Goal: Answer question/provide support: Share knowledge or assist other users

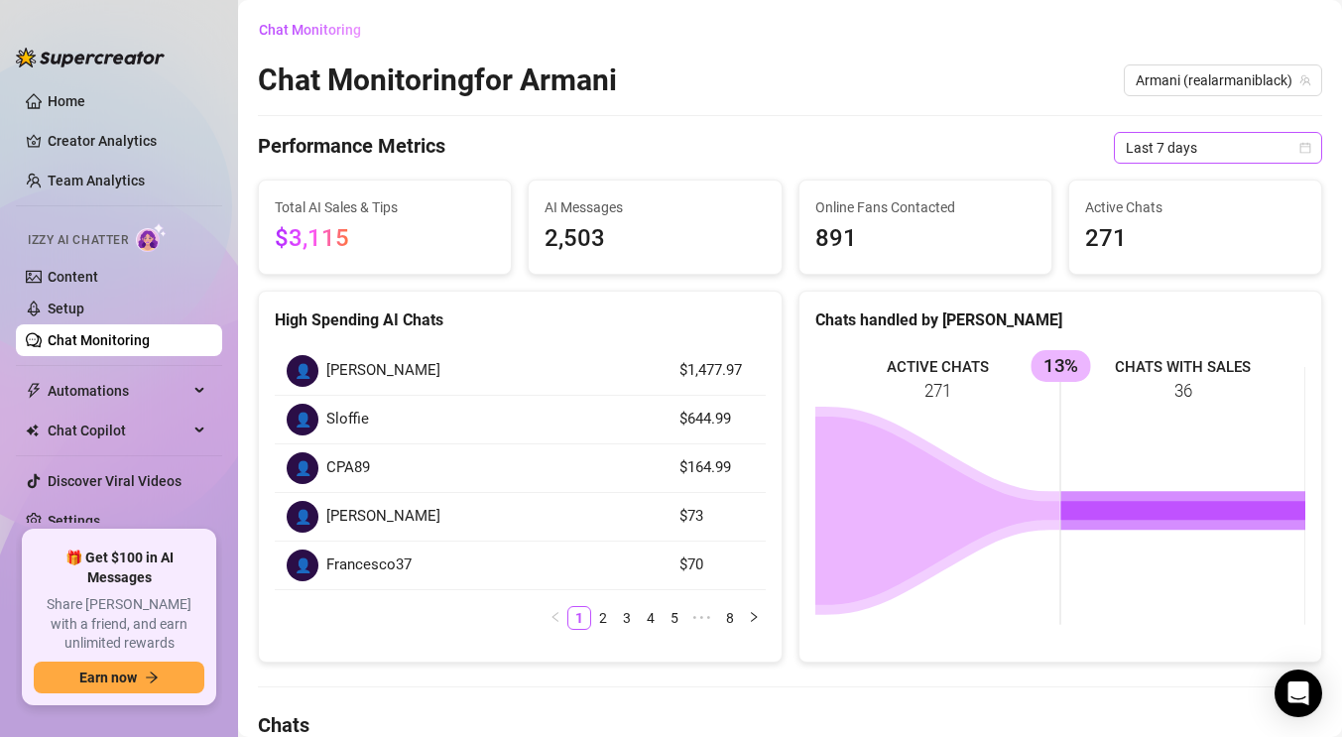
click at [1256, 147] on span "Last 7 days" at bounding box center [1217, 148] width 184 height 30
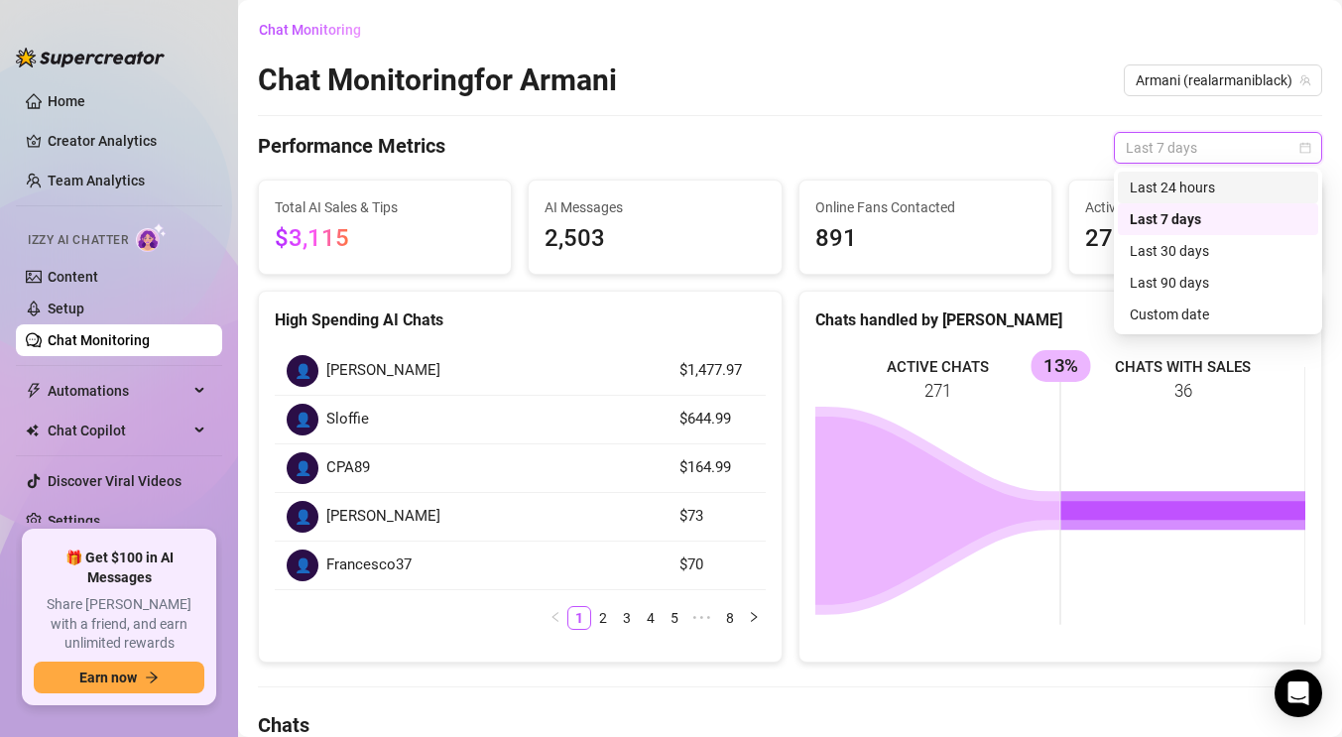
click at [1206, 192] on div "Last 24 hours" at bounding box center [1217, 187] width 176 height 22
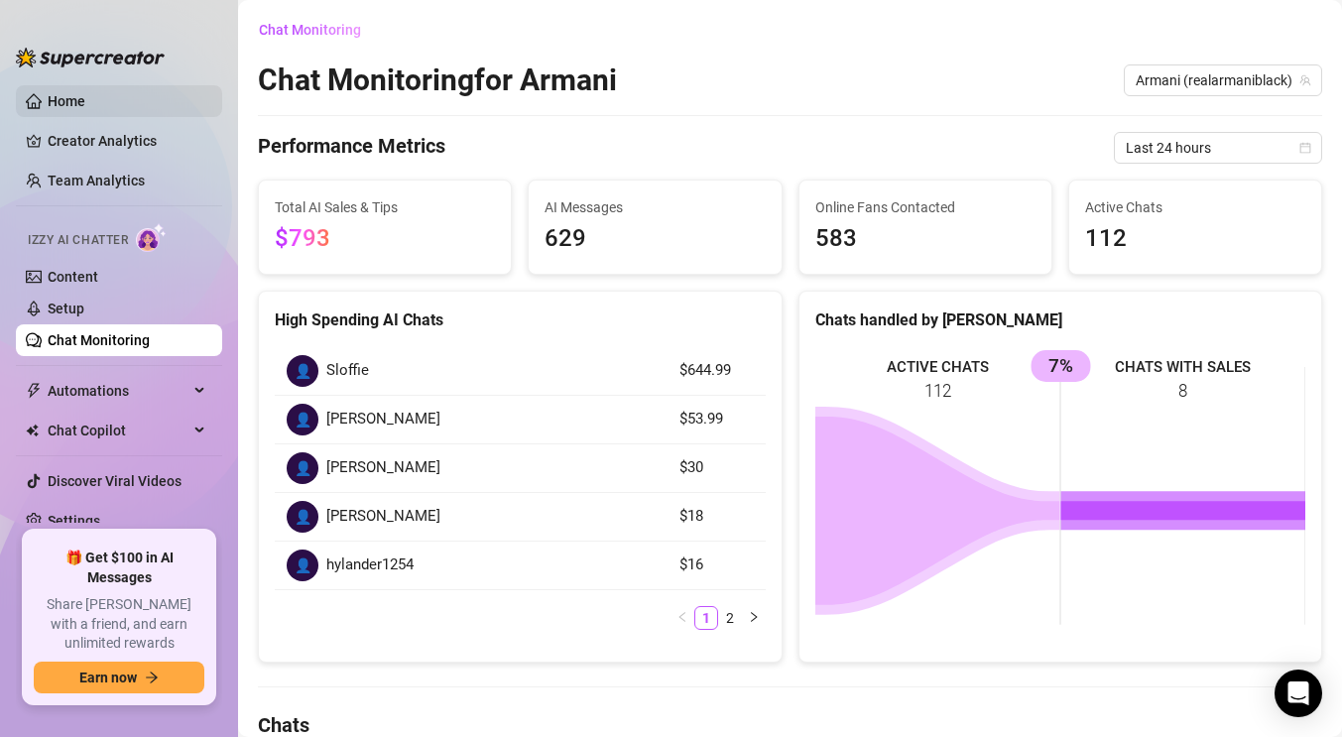
click at [85, 94] on link "Home" at bounding box center [67, 101] width 38 height 16
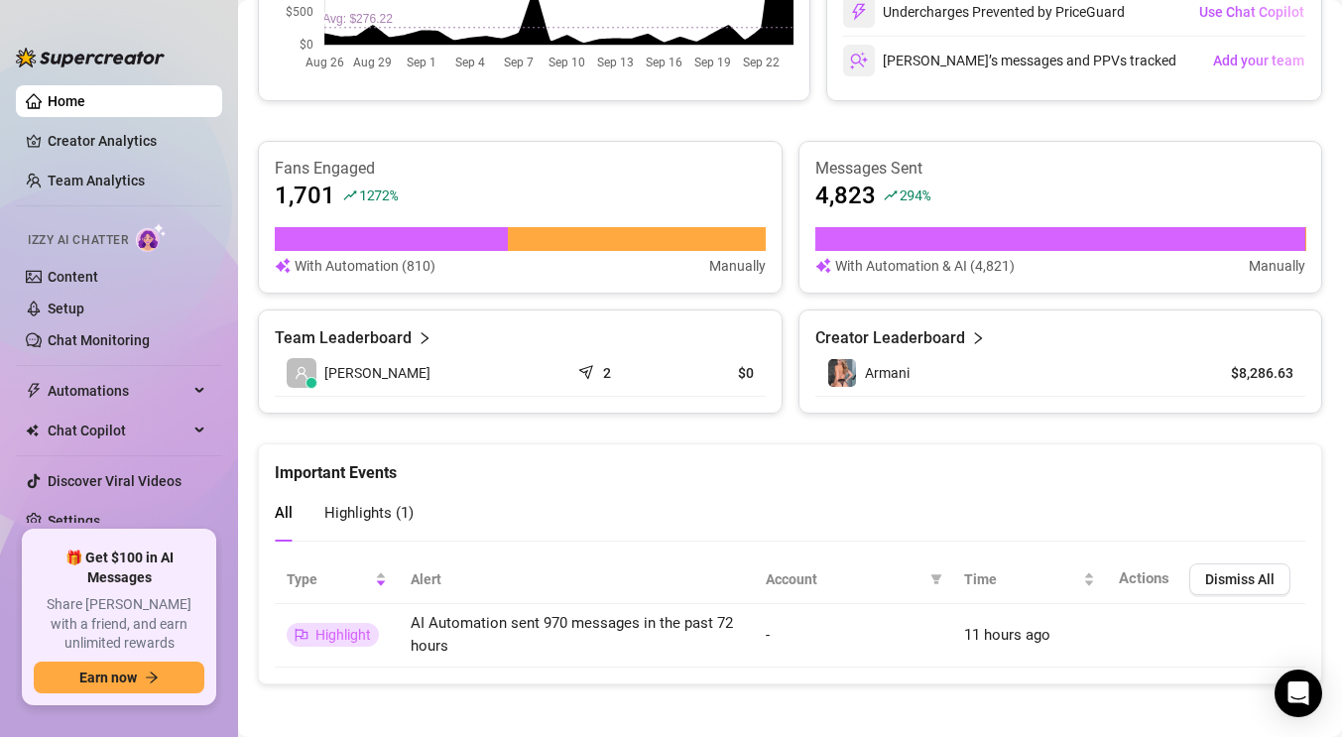
scroll to position [664, 0]
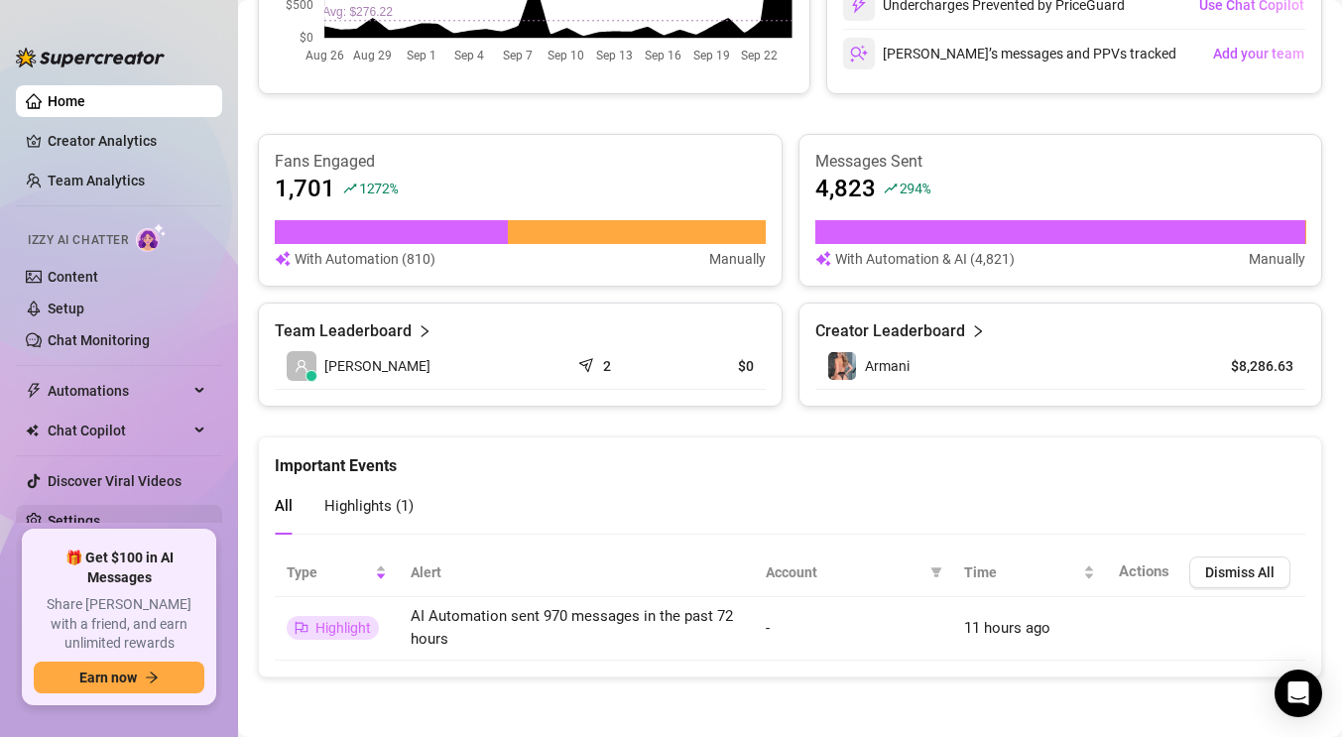
click at [85, 523] on link "Settings" at bounding box center [74, 521] width 53 height 16
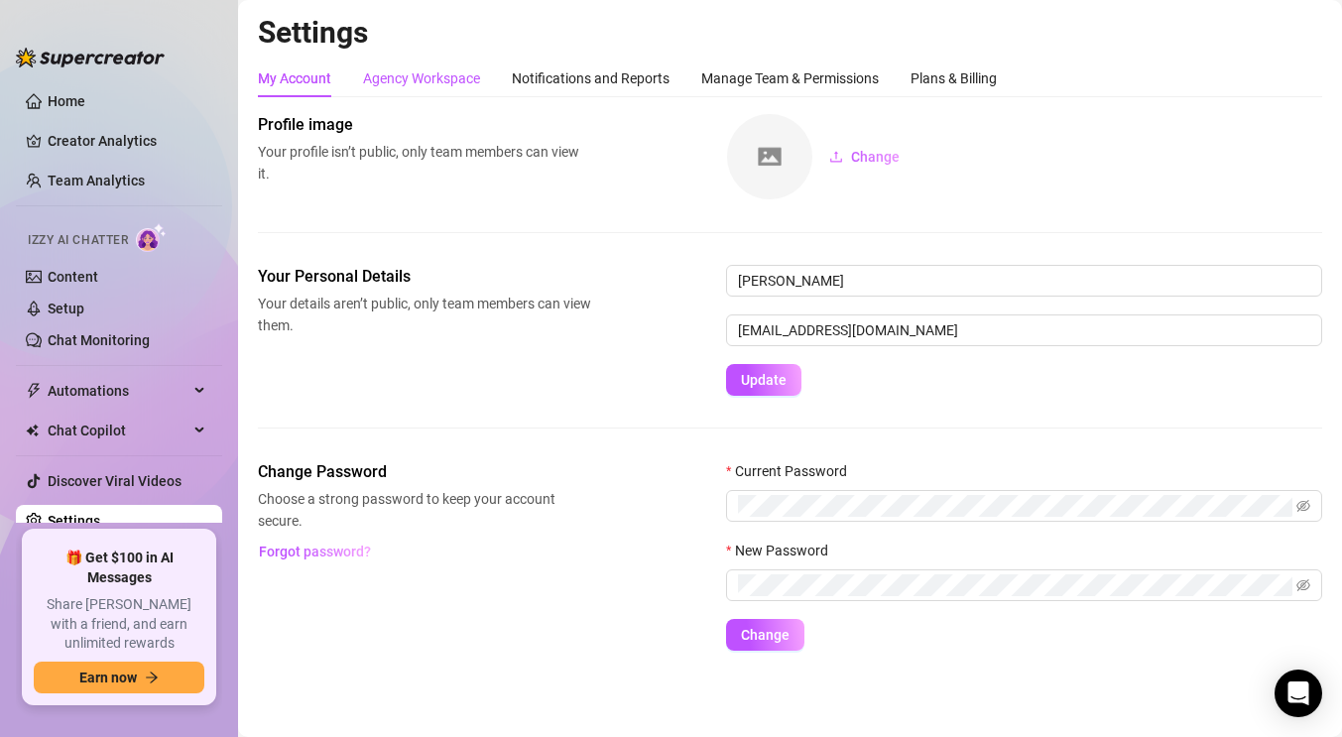
click at [432, 84] on div "Agency Workspace" at bounding box center [421, 78] width 117 height 22
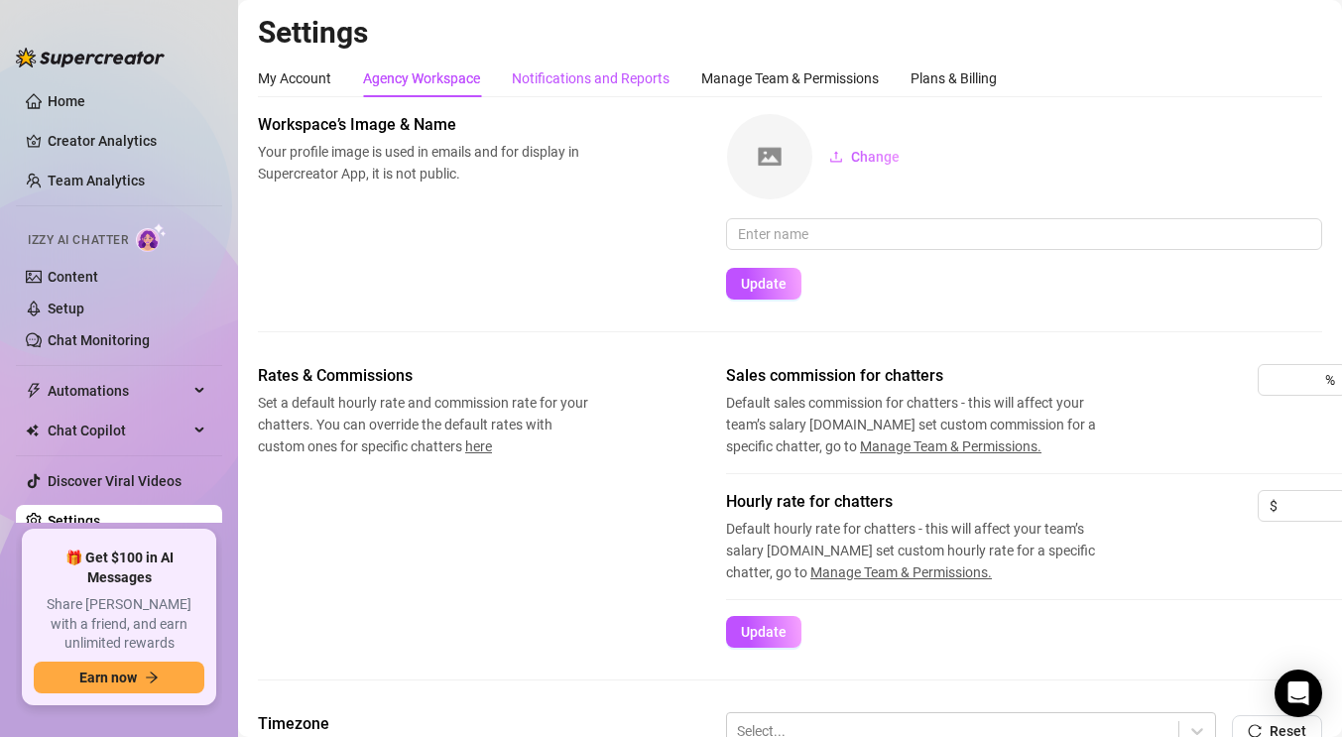
click at [545, 78] on div "Notifications and Reports" at bounding box center [591, 78] width 158 height 22
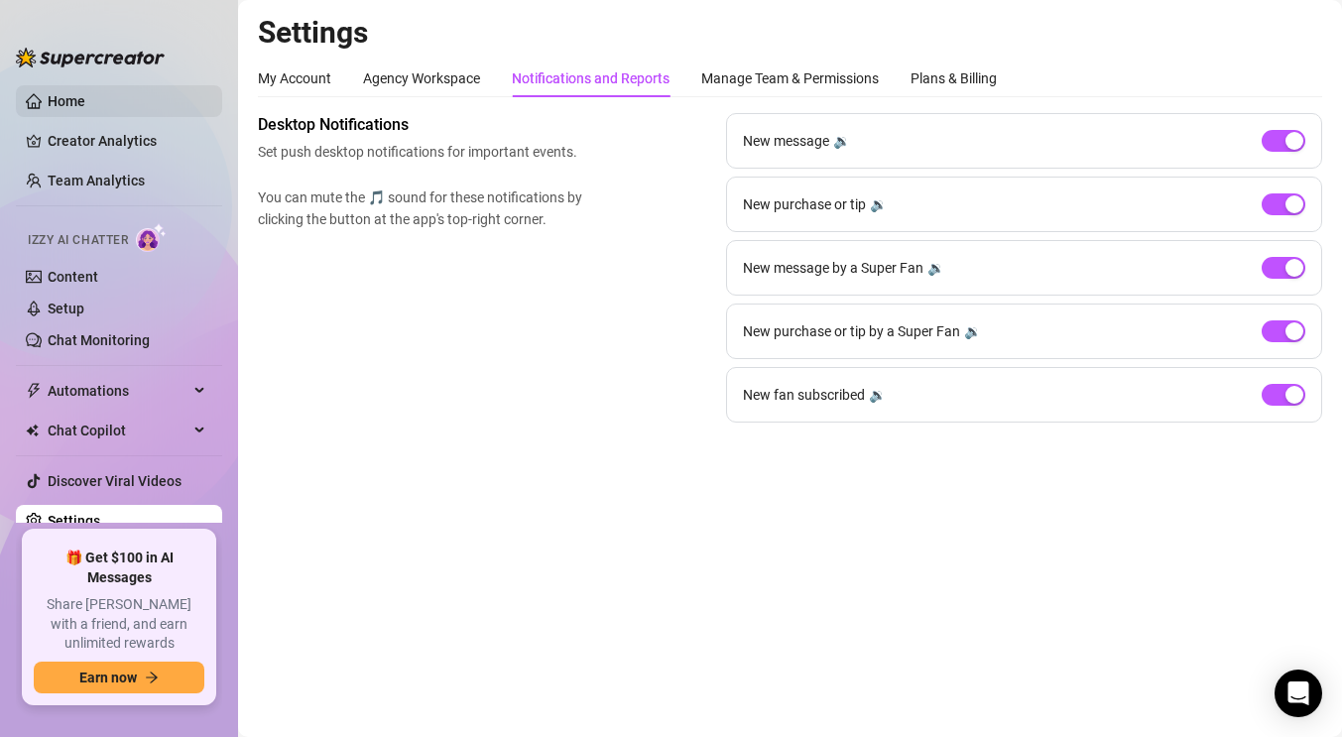
click at [70, 109] on link "Home" at bounding box center [67, 101] width 38 height 16
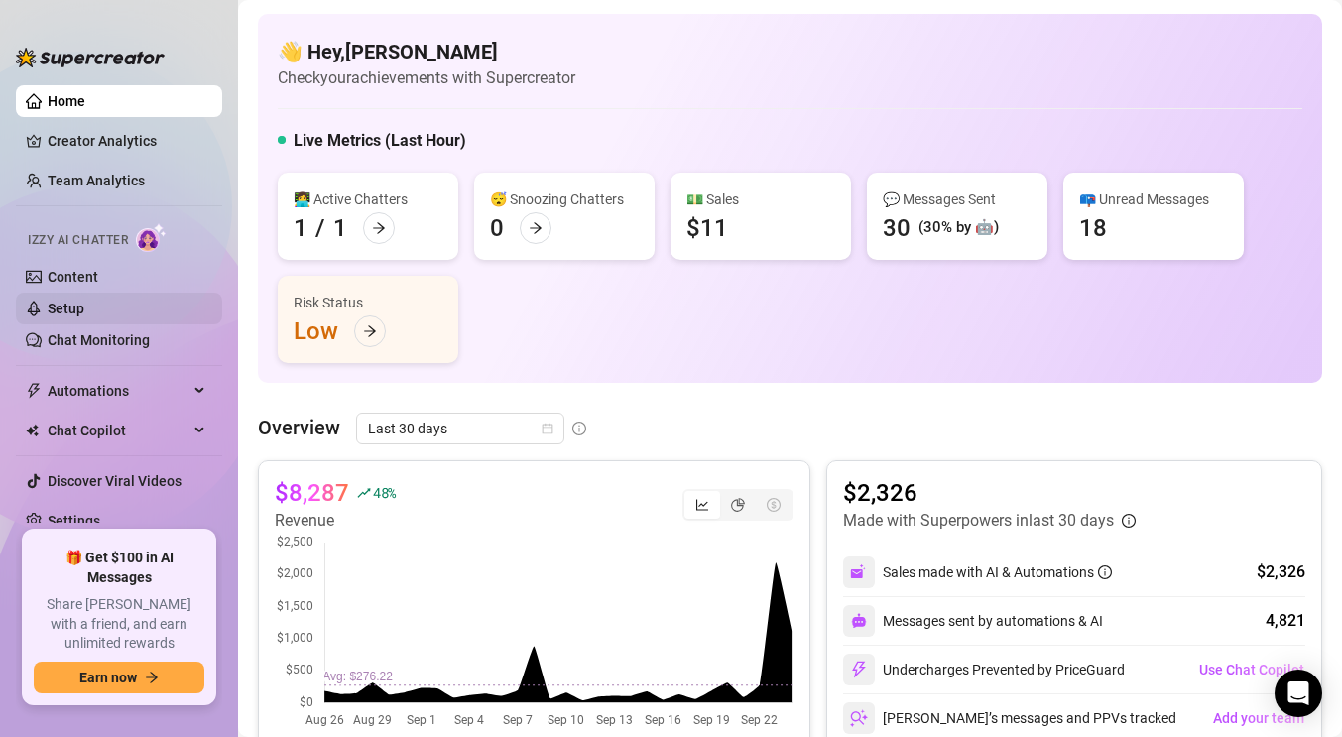
click at [71, 306] on link "Setup" at bounding box center [66, 308] width 37 height 16
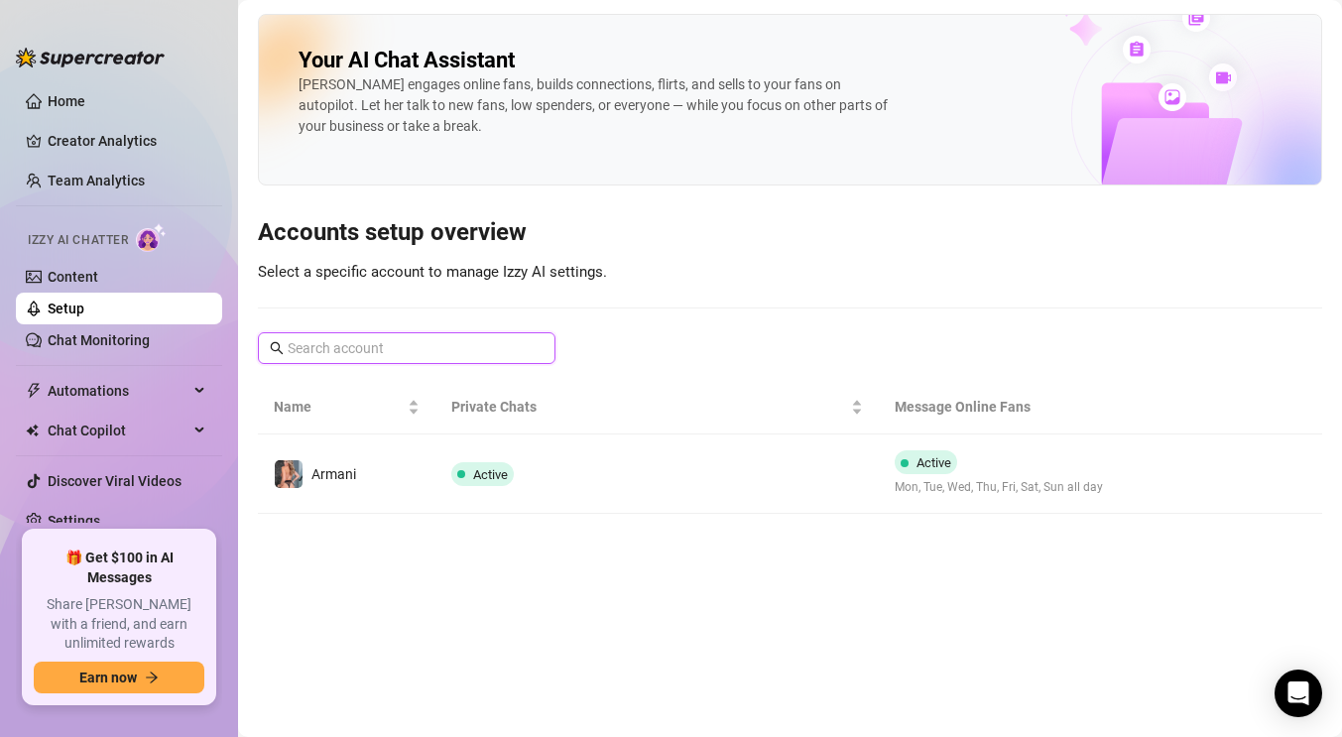
click at [439, 353] on input "text" at bounding box center [408, 348] width 240 height 22
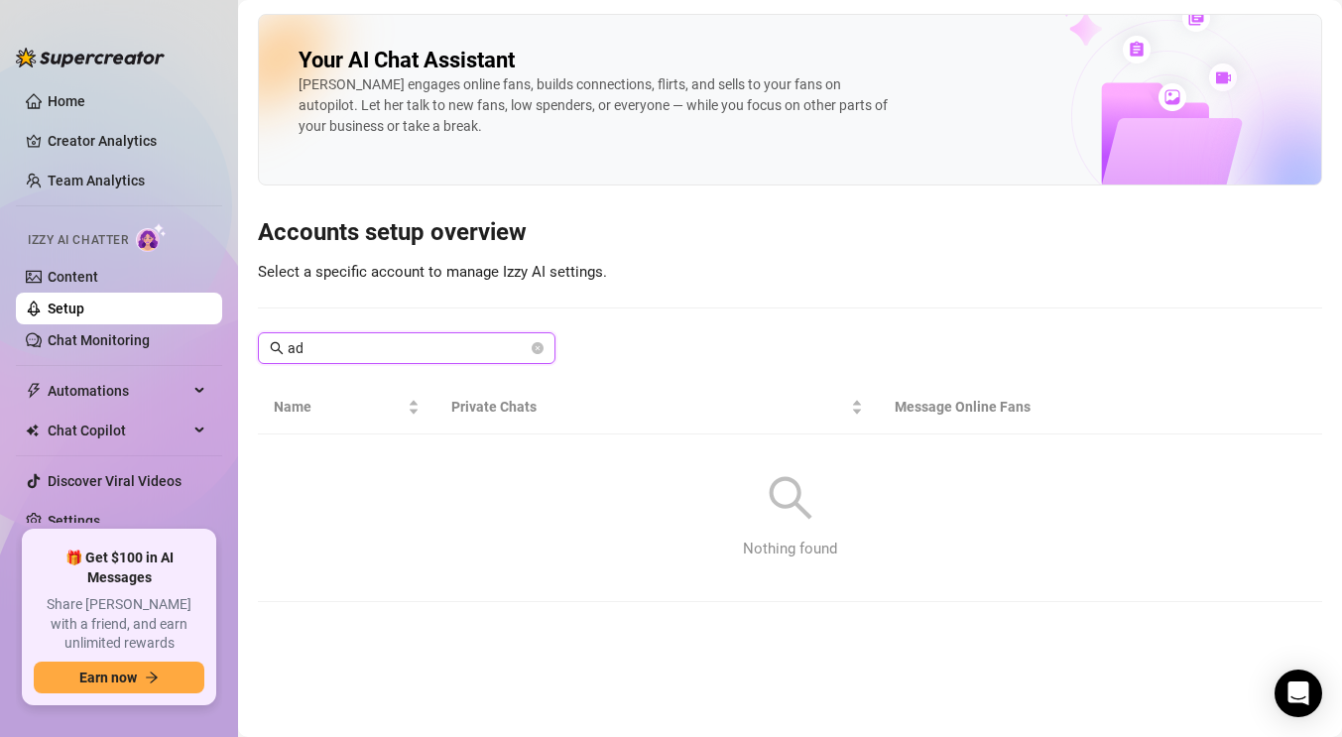
type input "a"
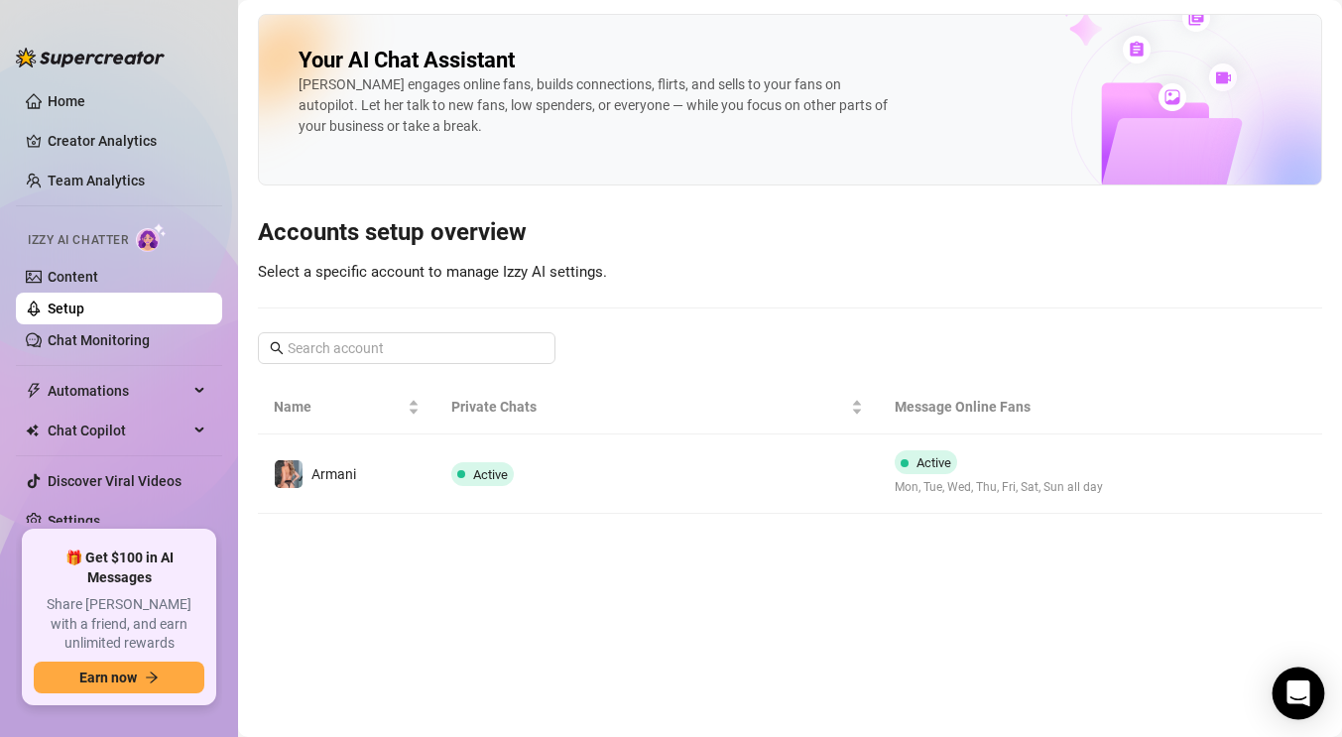
click at [1298, 692] on icon "Open Intercom Messenger" at bounding box center [1297, 693] width 23 height 26
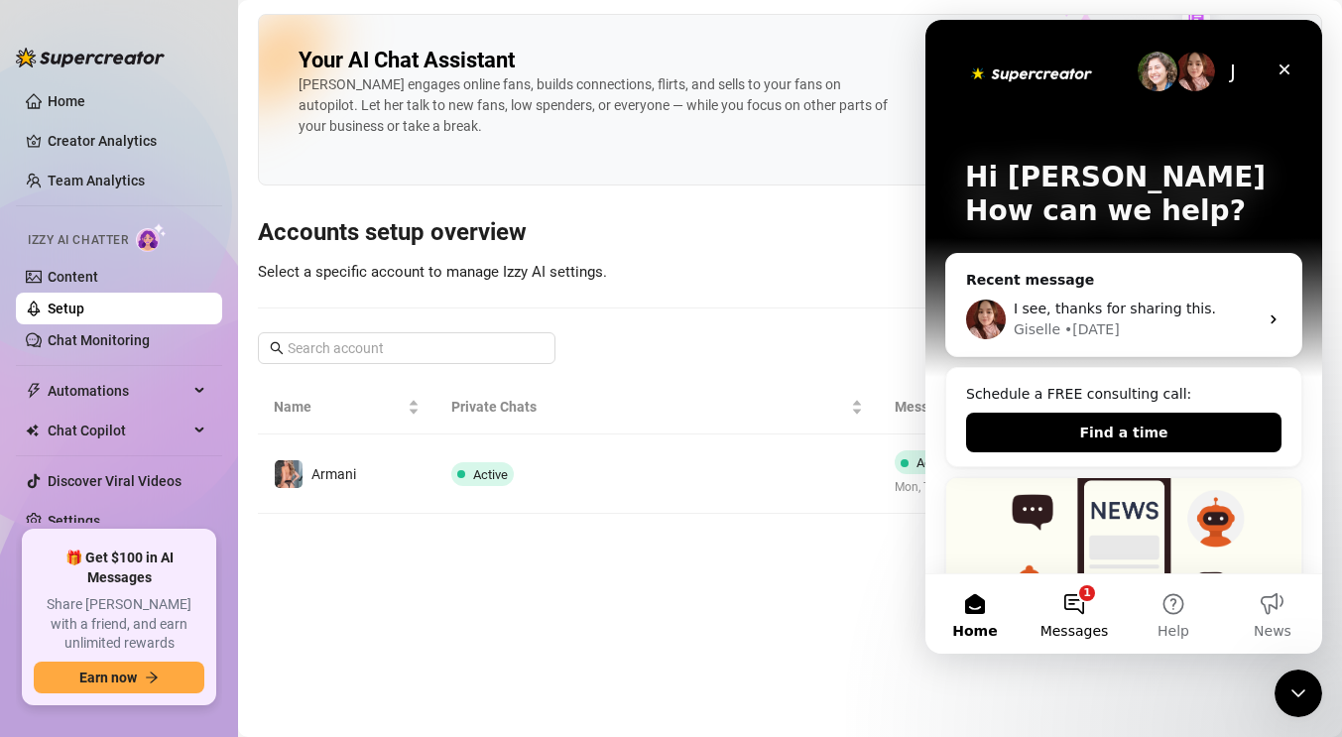
click at [1081, 608] on button "1 Messages" at bounding box center [1073, 613] width 99 height 79
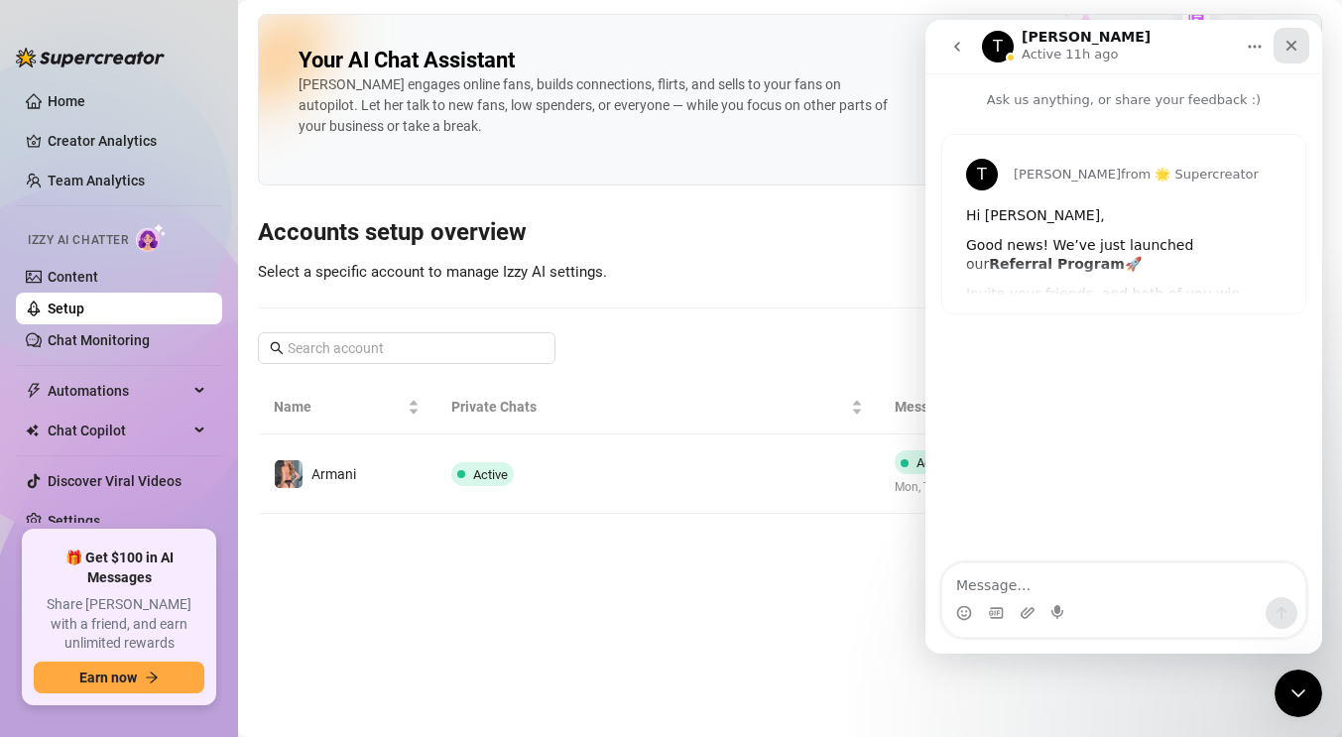
click at [1294, 35] on div "Close" at bounding box center [1291, 46] width 36 height 36
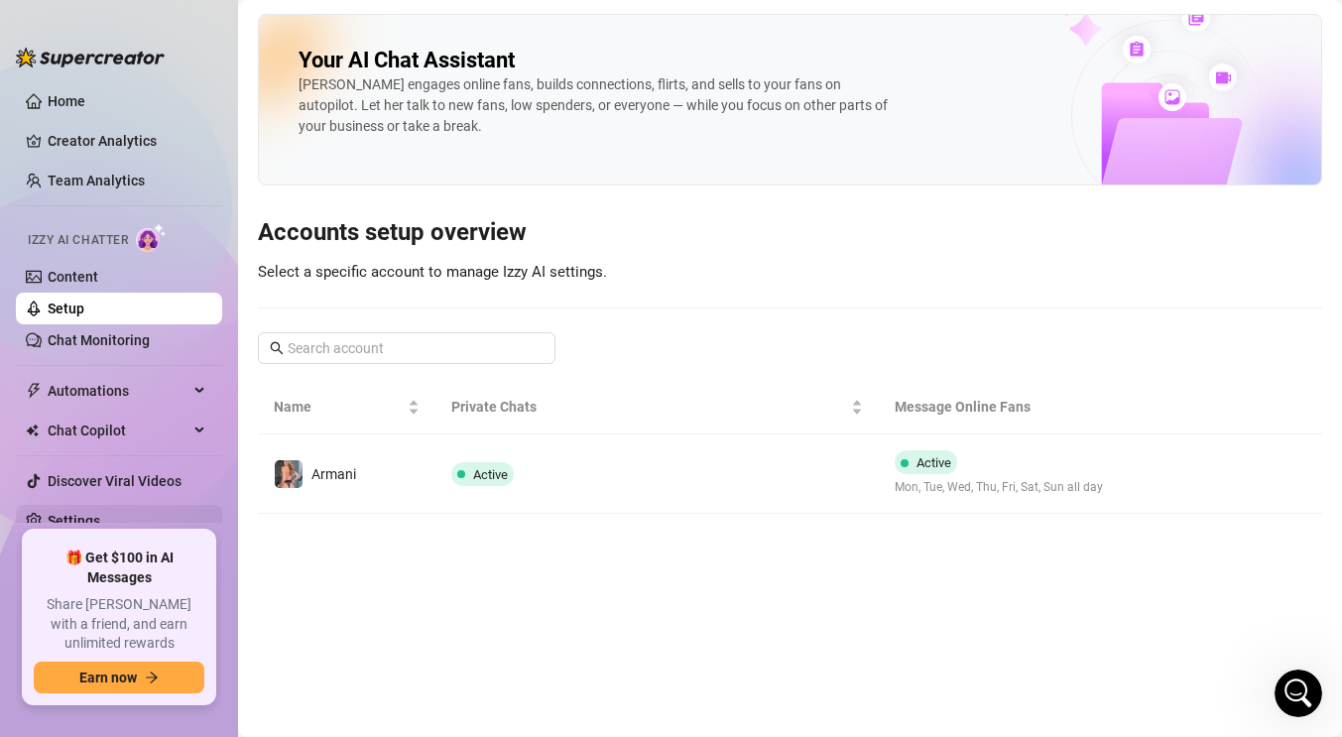
click at [59, 521] on link "Settings" at bounding box center [74, 521] width 53 height 16
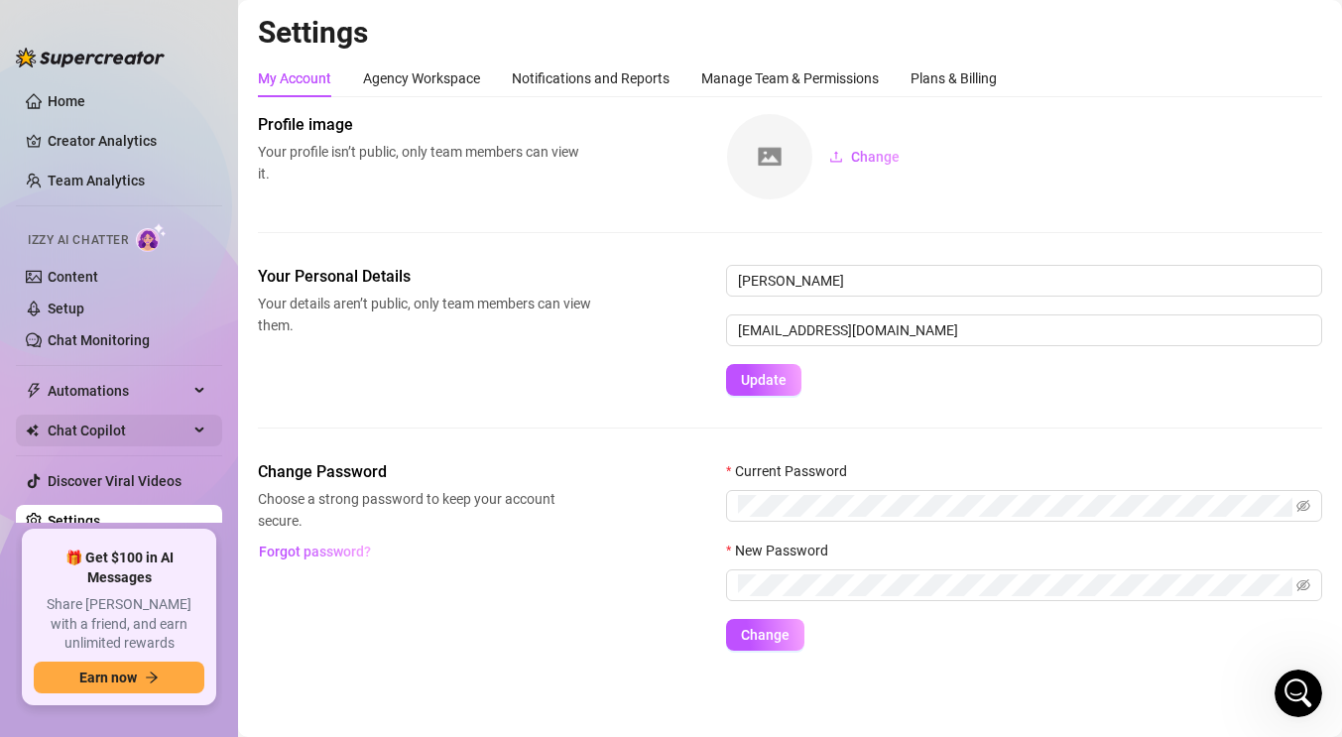
click at [116, 424] on span "Chat Copilot" at bounding box center [118, 430] width 141 height 32
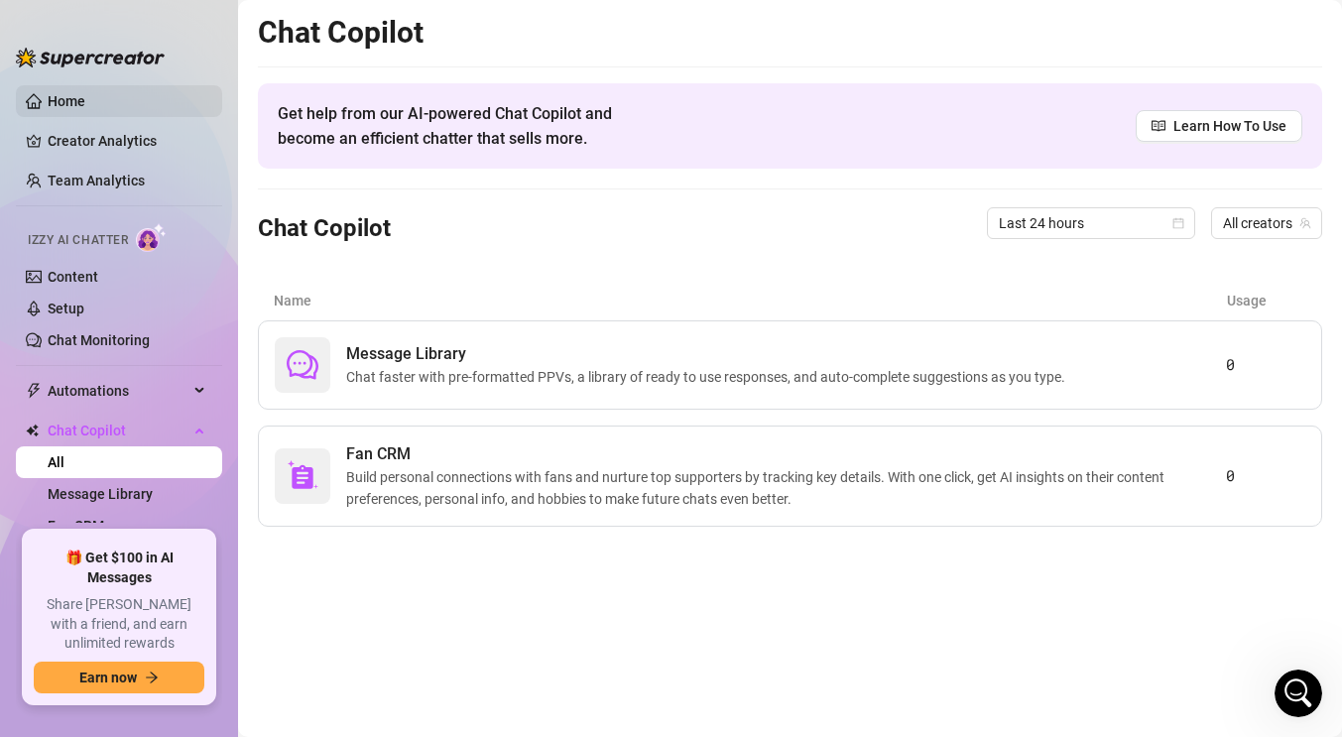
click at [80, 105] on link "Home" at bounding box center [67, 101] width 38 height 16
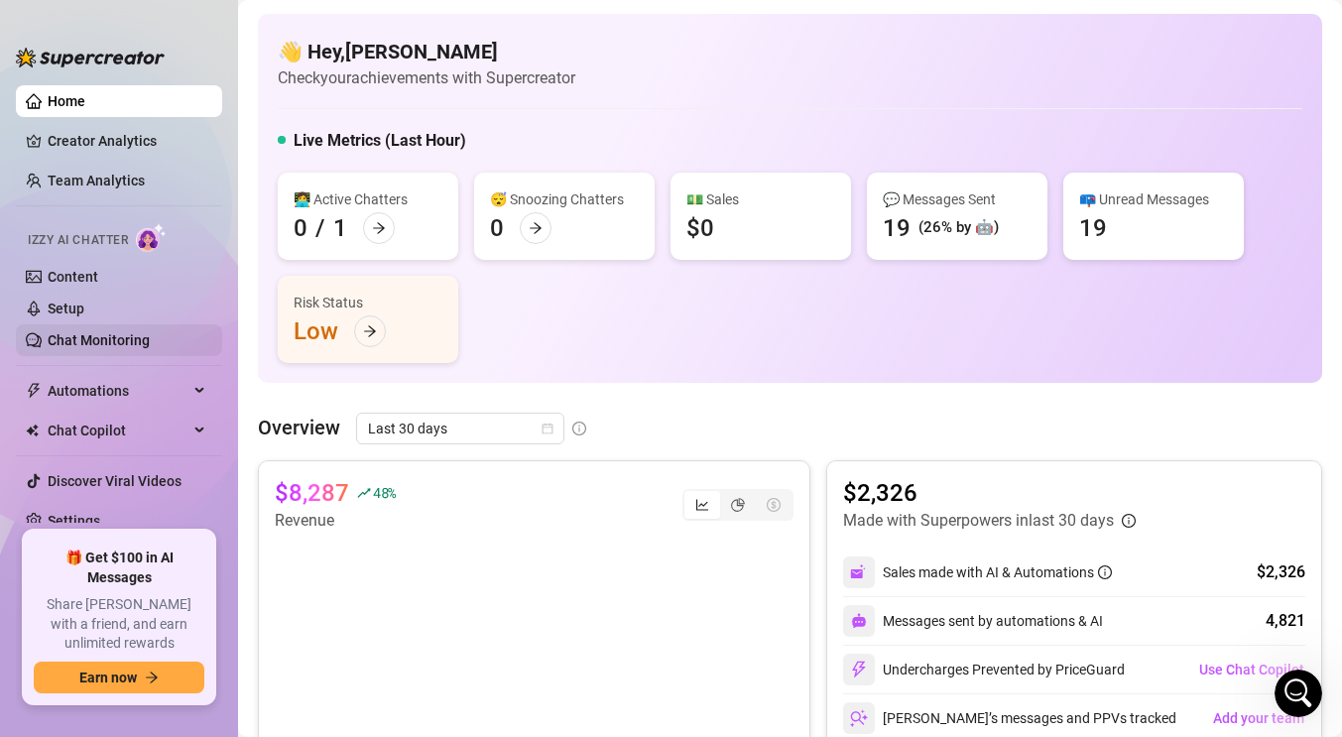
click at [103, 339] on link "Chat Monitoring" at bounding box center [99, 340] width 102 height 16
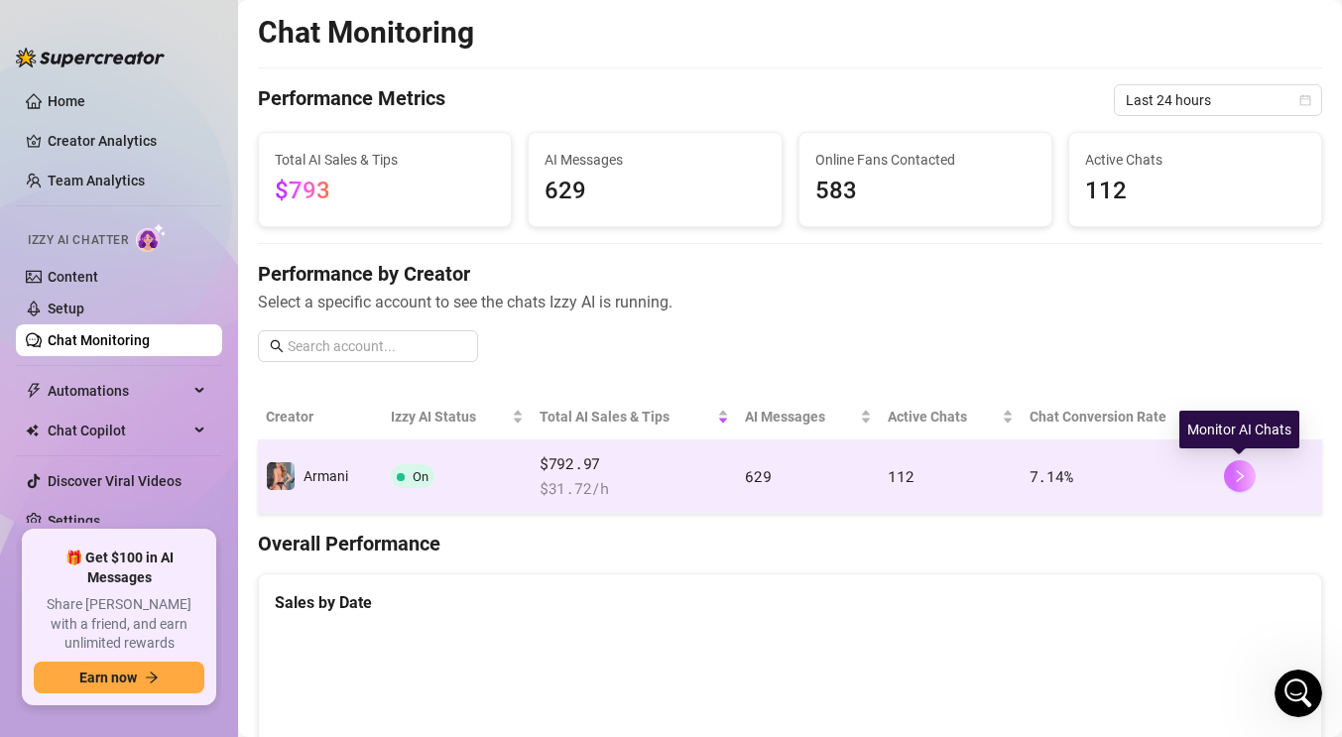
click at [1235, 472] on icon "right" at bounding box center [1239, 476] width 14 height 14
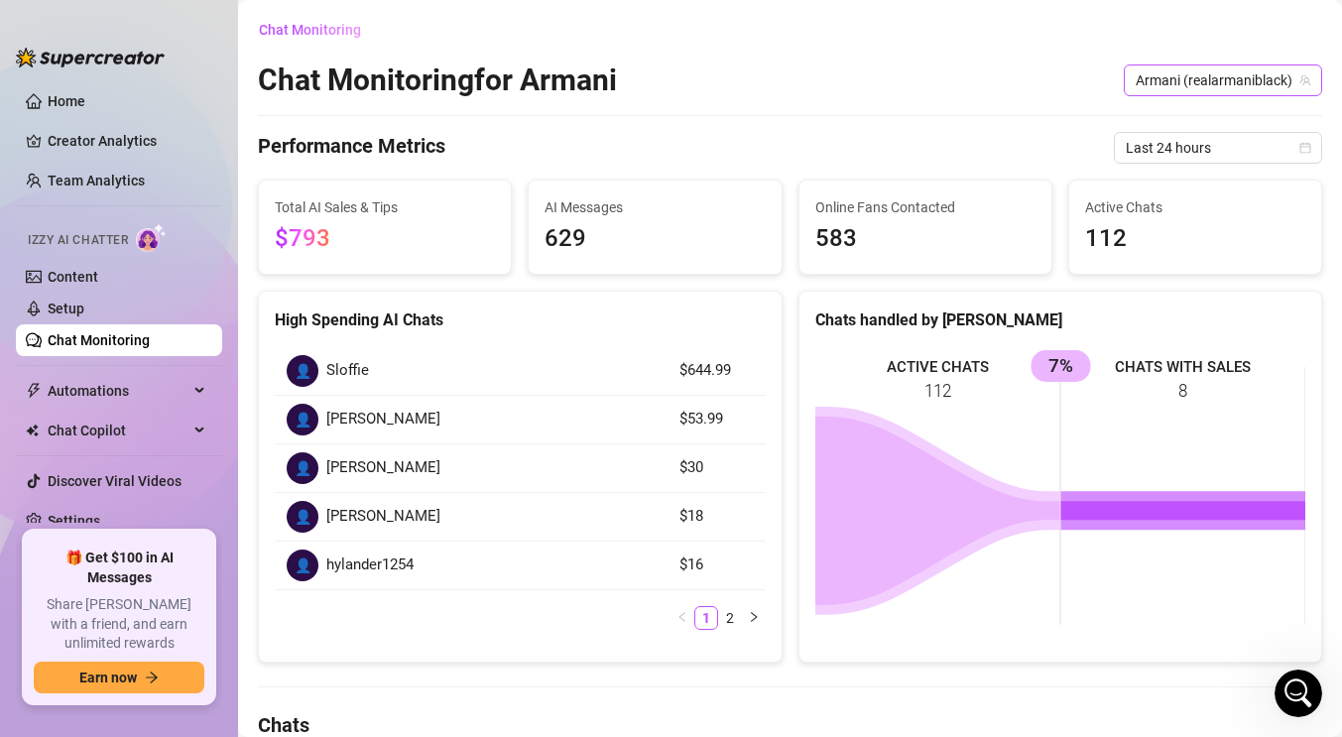
click at [1308, 77] on icon "team" at bounding box center [1305, 80] width 12 height 12
click at [1276, 77] on span "Armani (realarmaniblack)" at bounding box center [1222, 80] width 175 height 30
click at [84, 104] on link "Home" at bounding box center [67, 101] width 38 height 16
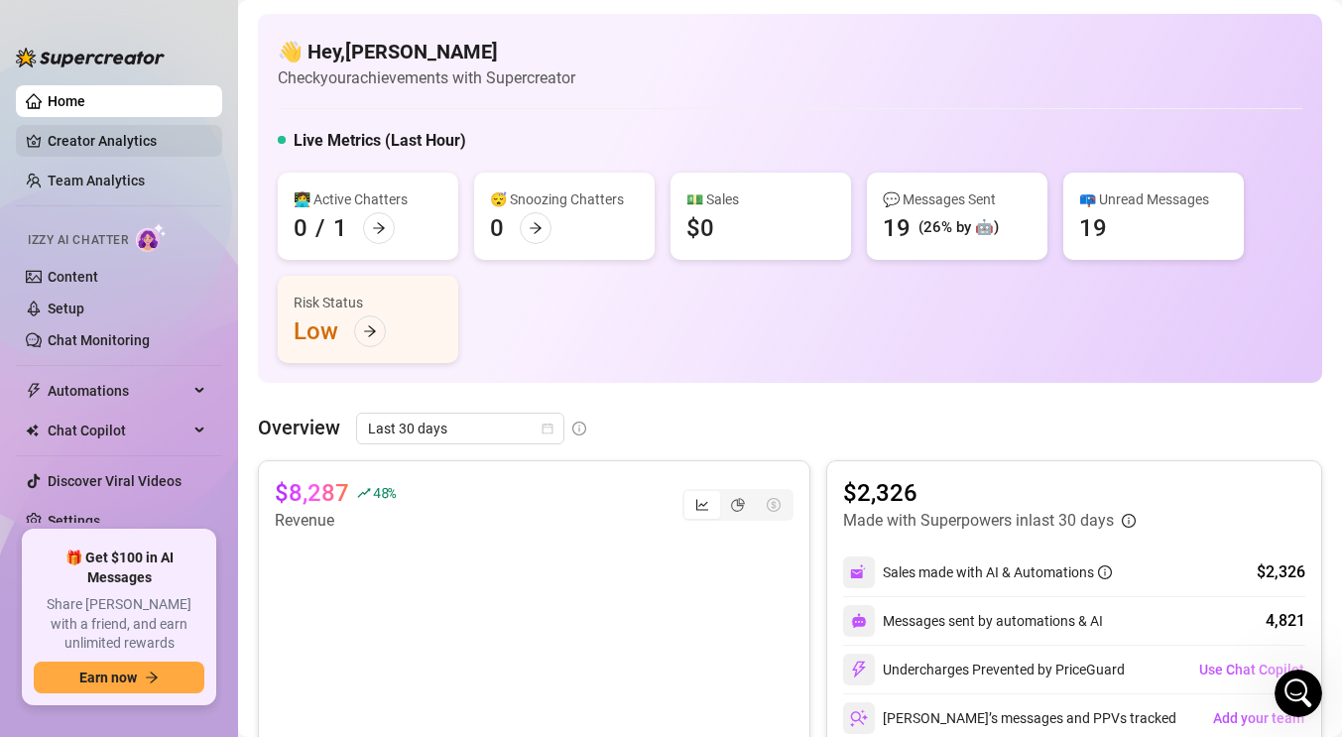
click at [106, 144] on link "Creator Analytics" at bounding box center [127, 141] width 159 height 32
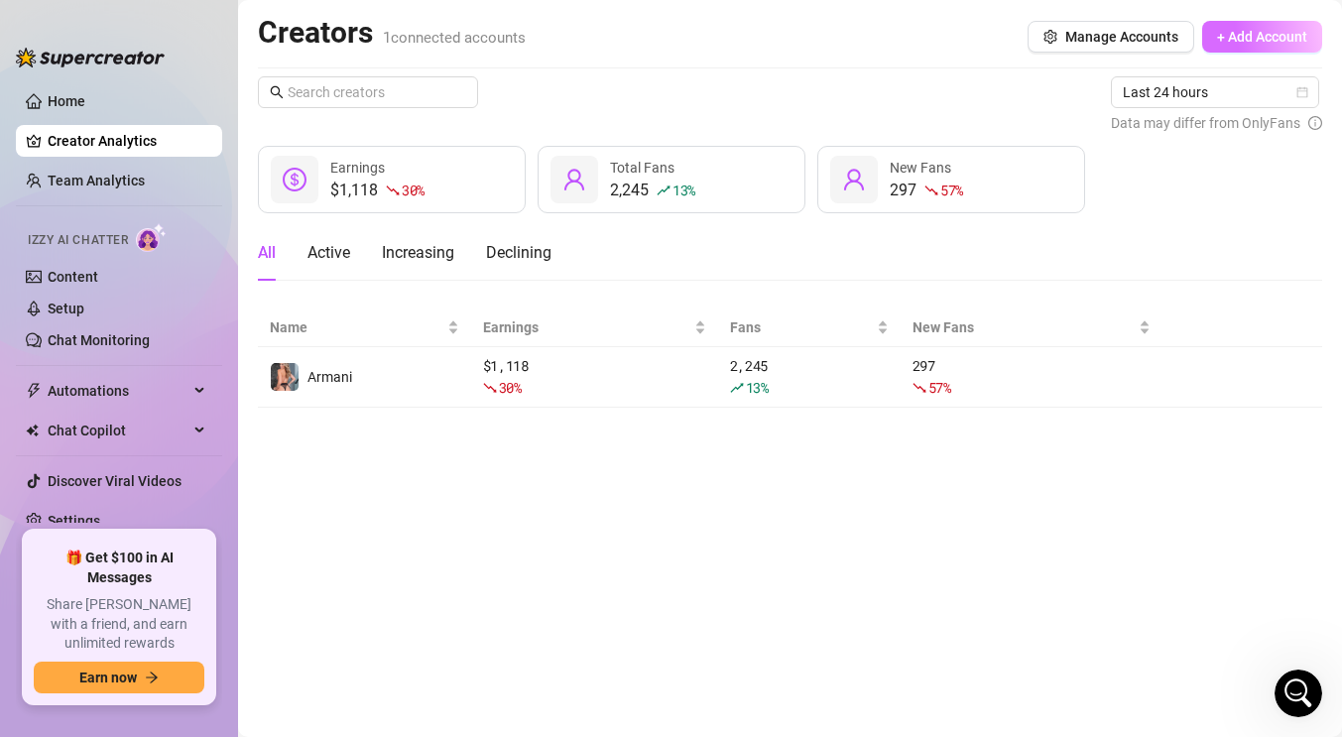
click at [1243, 29] on span "+ Add Account" at bounding box center [1262, 37] width 90 height 16
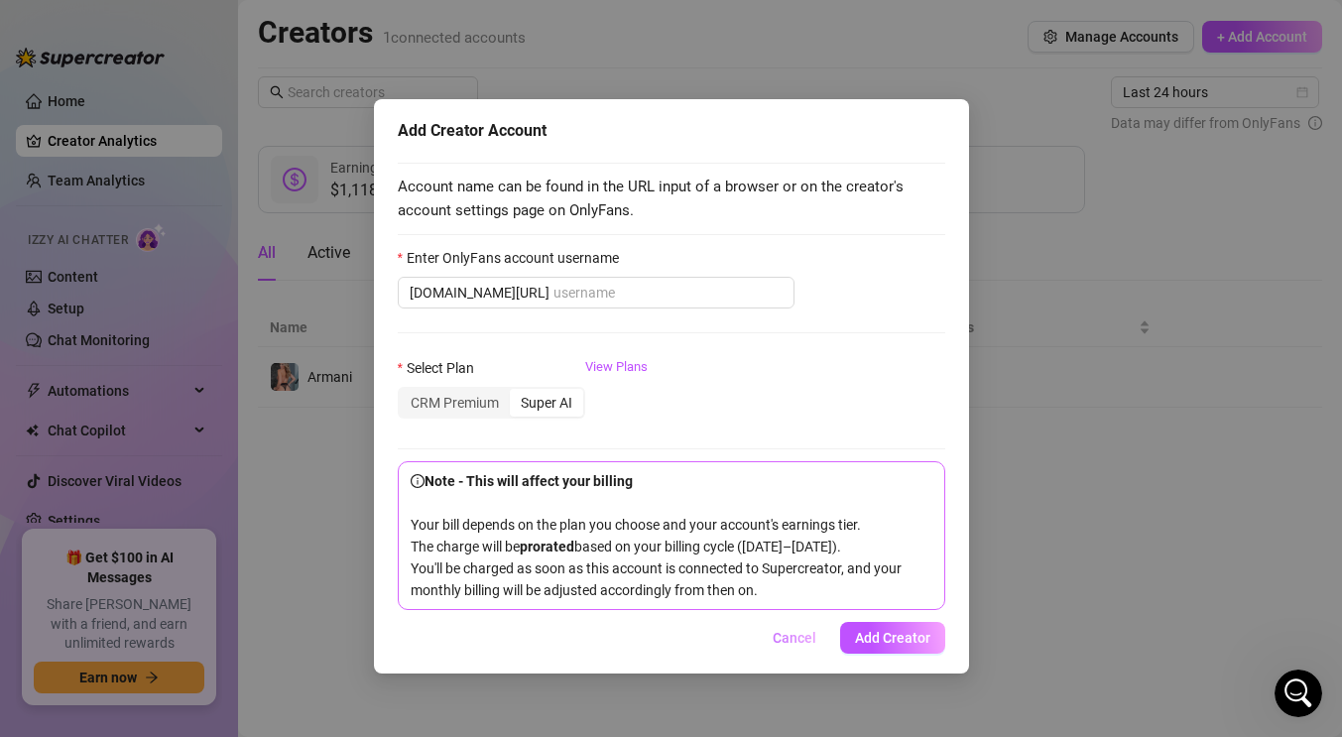
click at [790, 645] on span "Cancel" at bounding box center [794, 638] width 44 height 16
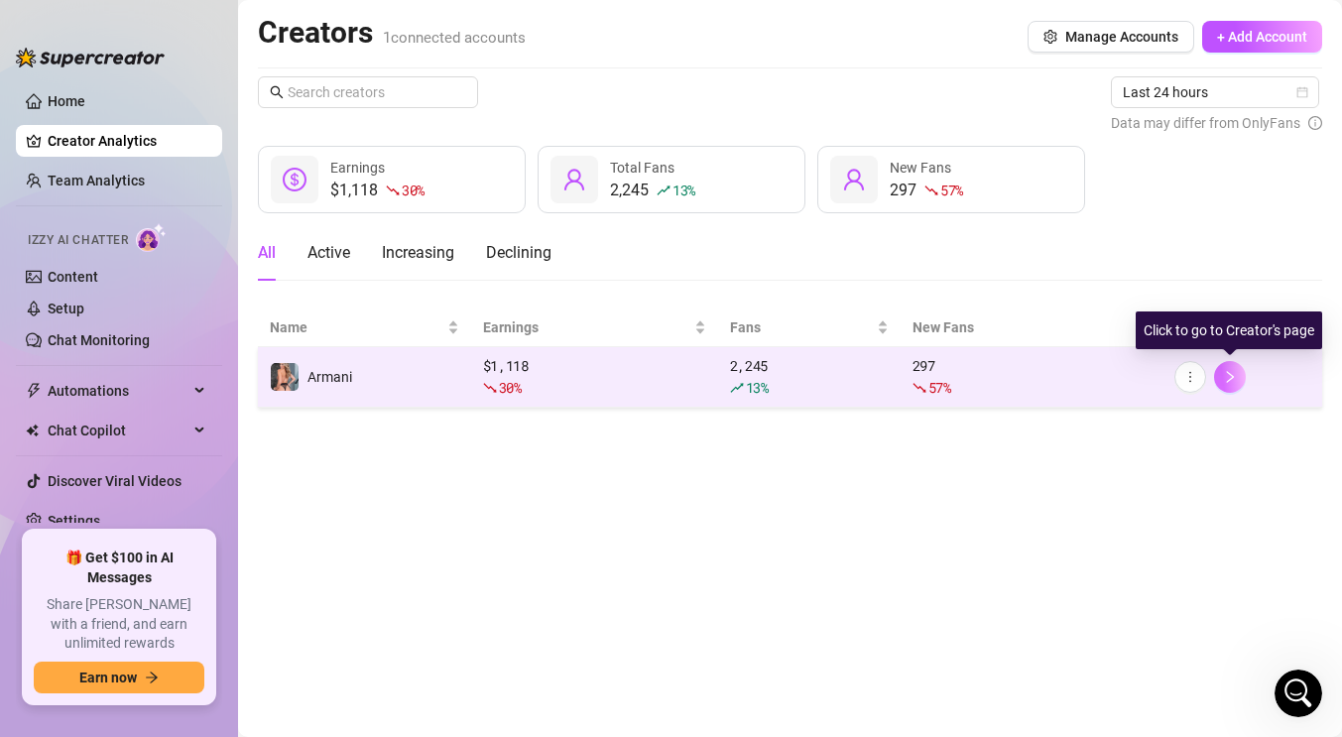
click at [1228, 377] on icon "right" at bounding box center [1230, 377] width 14 height 14
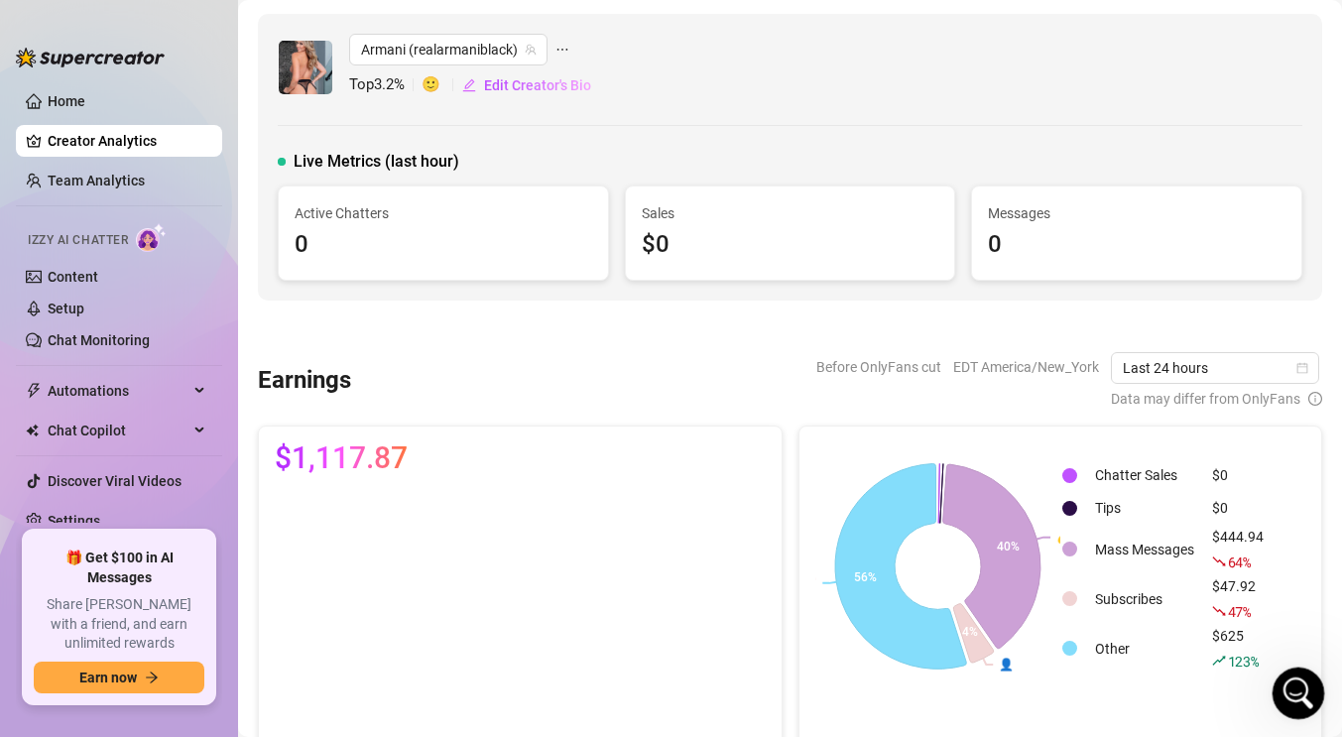
click at [1292, 686] on icon "Open Intercom Messenger" at bounding box center [1295, 690] width 33 height 33
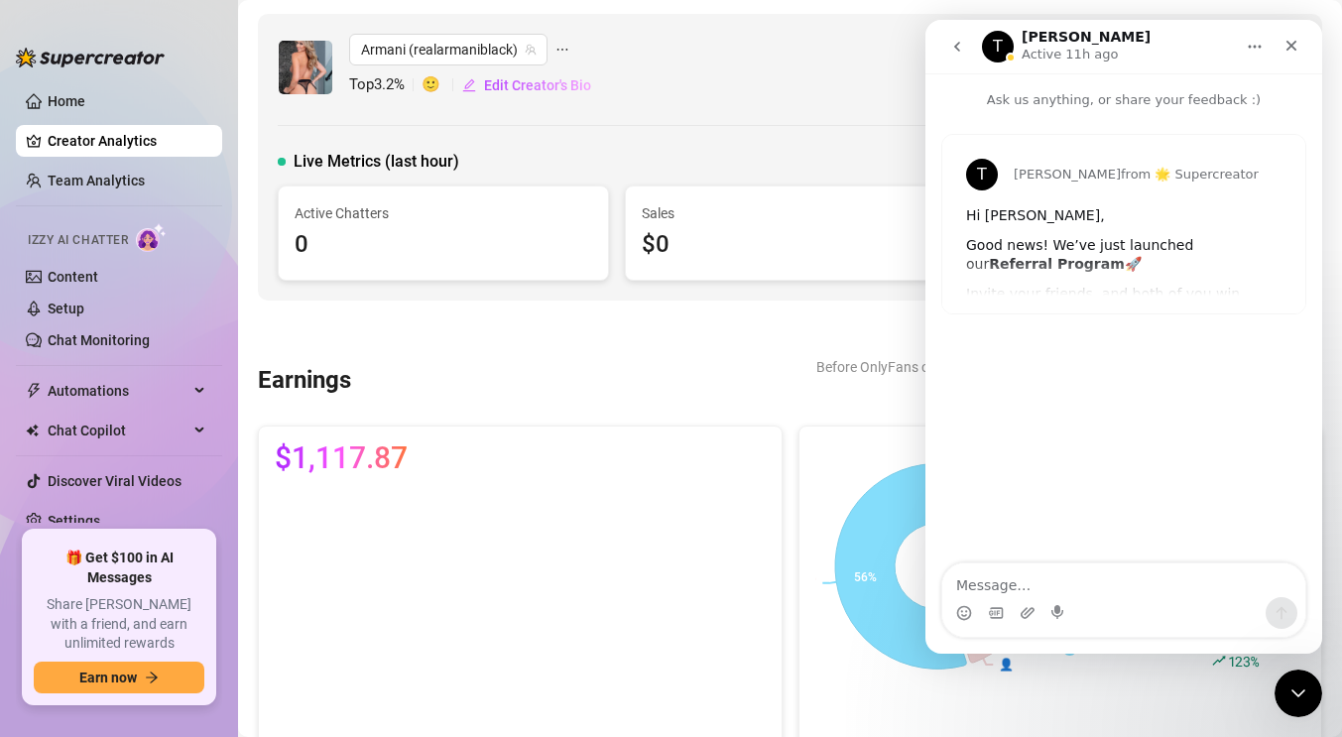
click at [1116, 582] on textarea "Message…" at bounding box center [1123, 580] width 363 height 34
click at [1284, 47] on icon "Close" at bounding box center [1291, 46] width 16 height 16
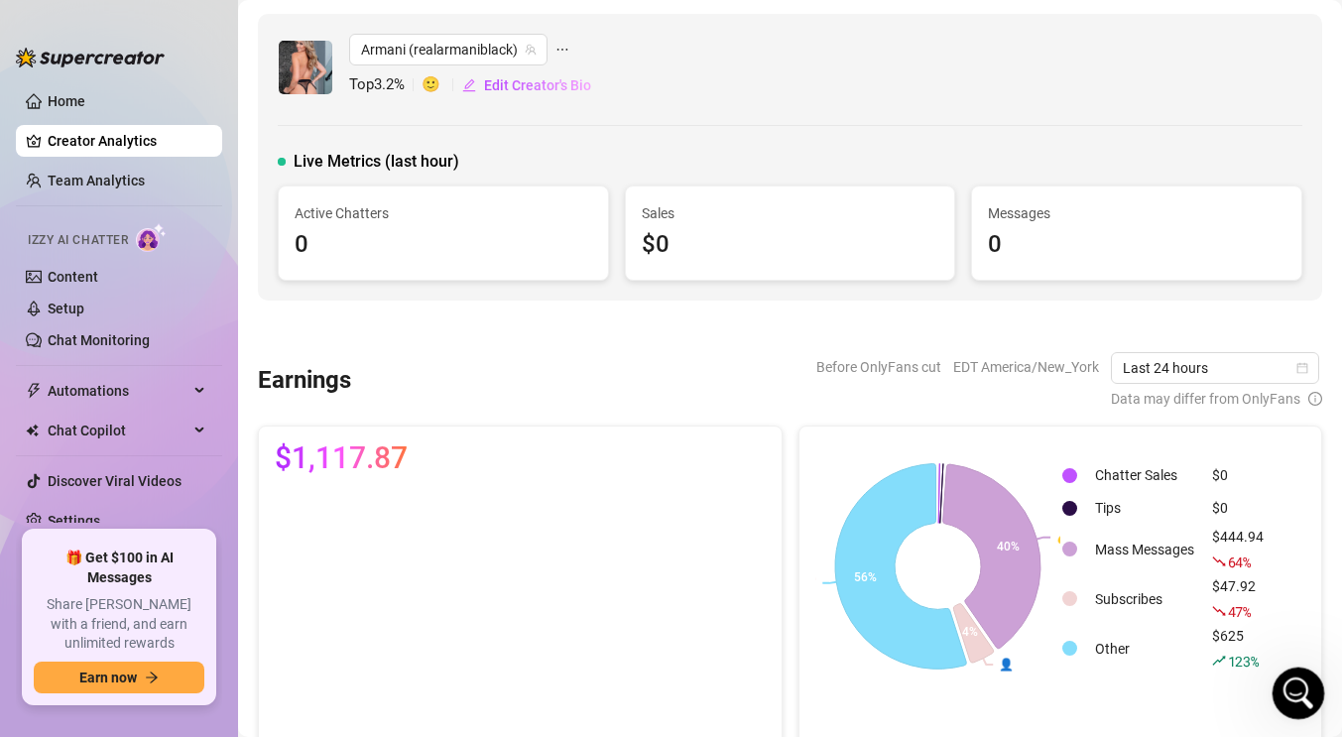
click at [1315, 688] on div "Open Intercom Messenger" at bounding box center [1294, 689] width 65 height 65
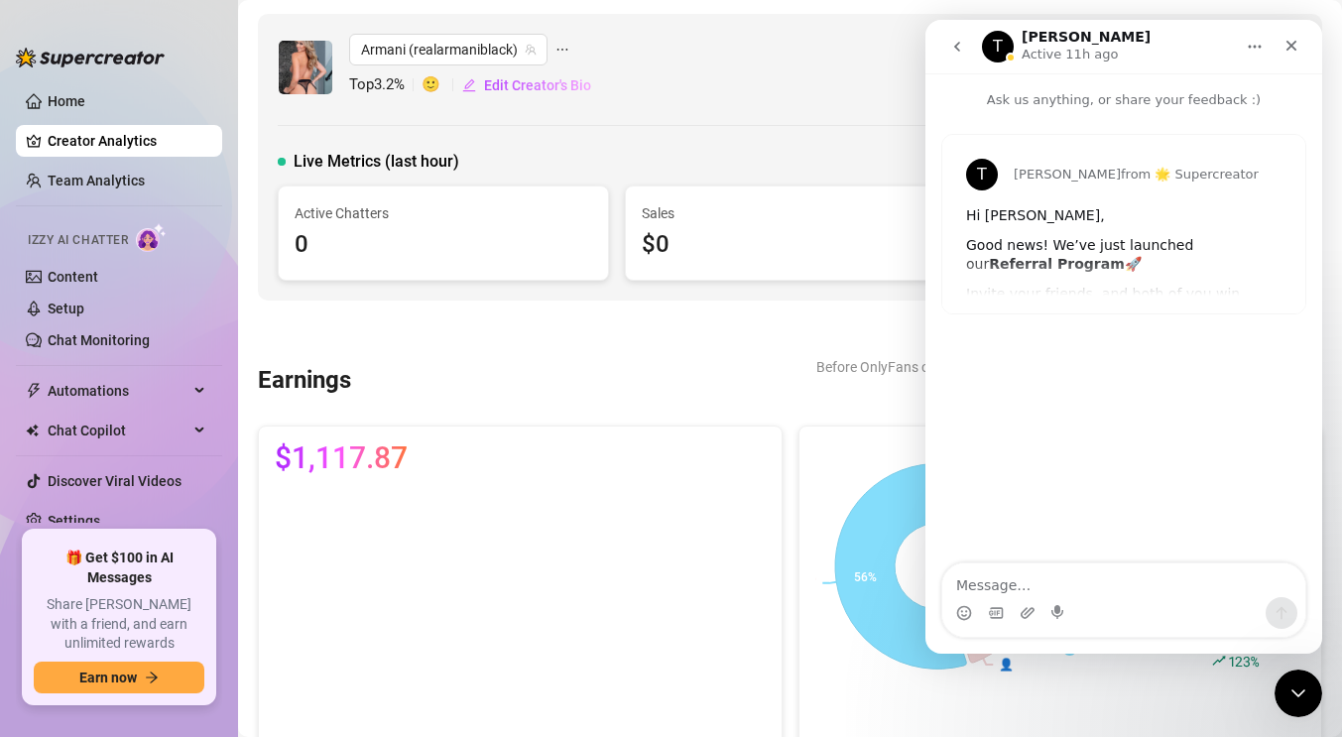
click at [1129, 588] on textarea "Message…" at bounding box center [1123, 580] width 363 height 34
type textarea "A"
type textarea "a"
type textarea "Am I able to use this with Fansly it shows on google it can be used"
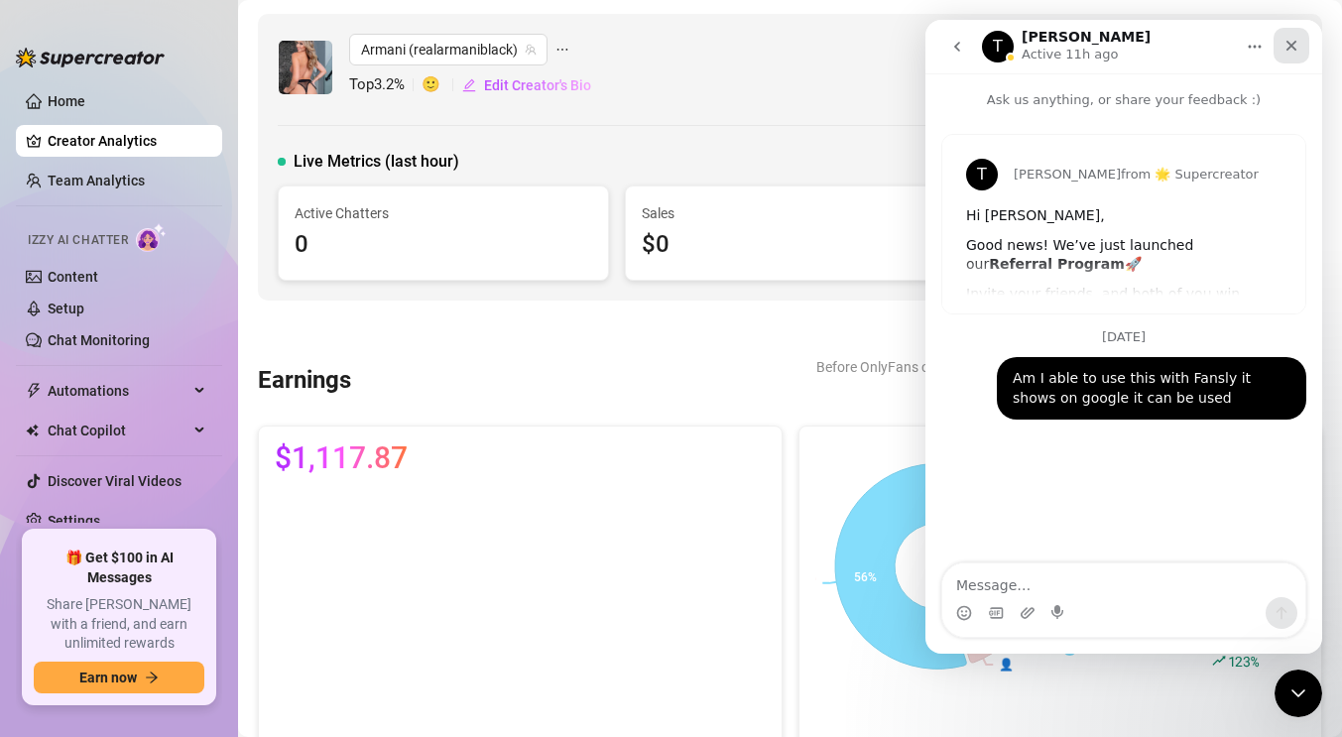
click at [1286, 41] on icon "Close" at bounding box center [1291, 46] width 11 height 11
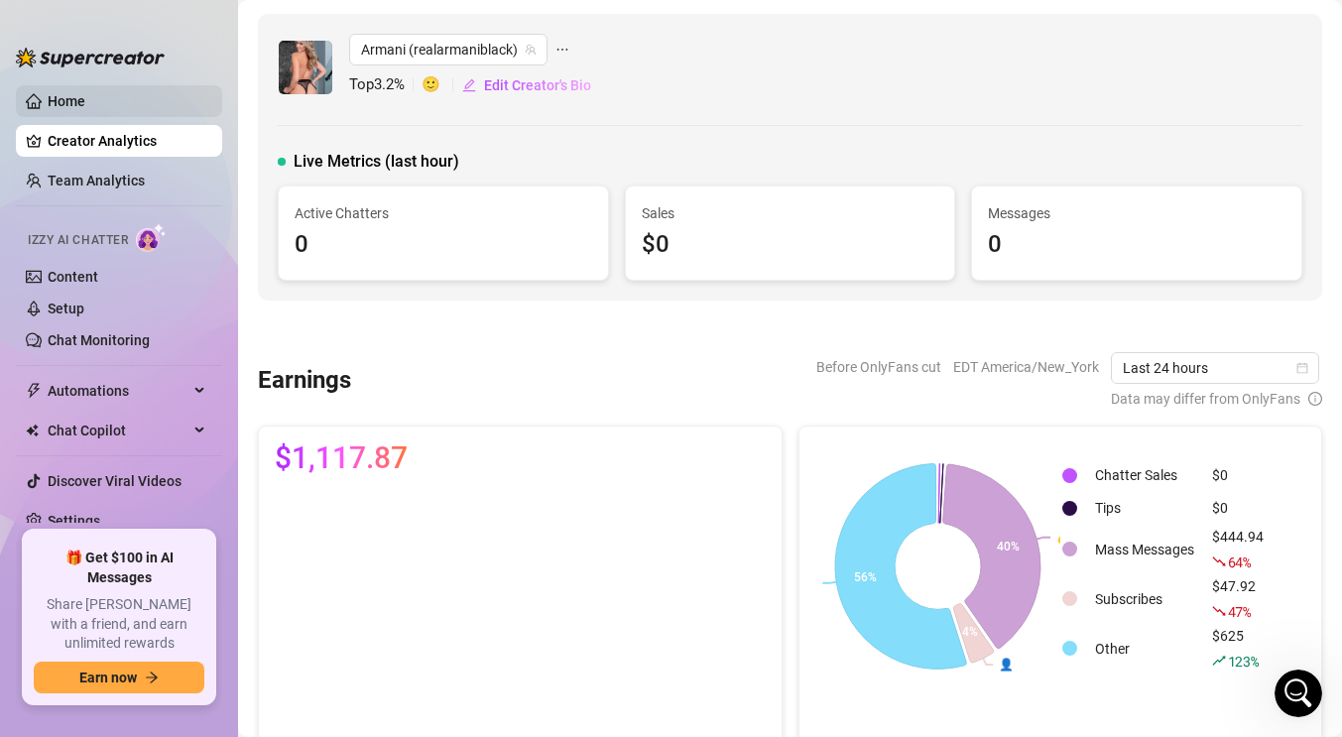
click at [64, 93] on link "Home" at bounding box center [67, 101] width 38 height 16
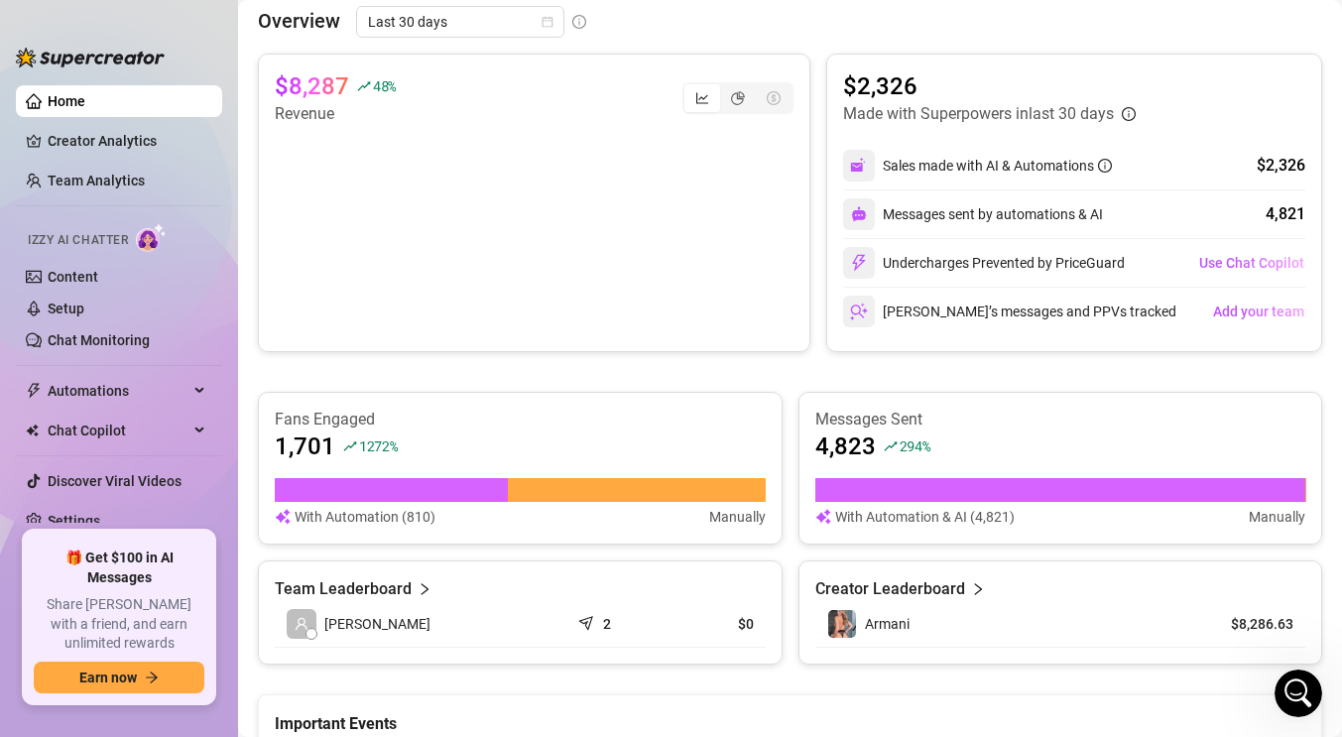
scroll to position [664, 0]
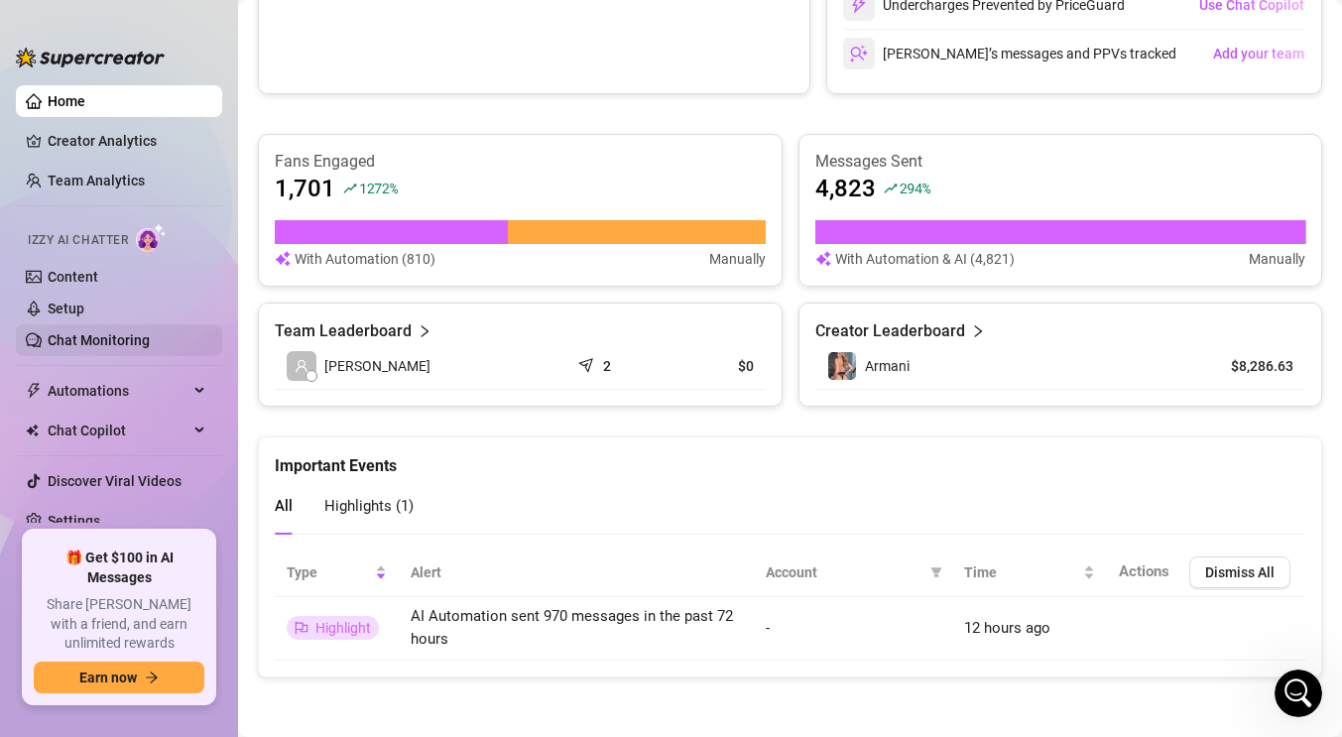
click at [89, 332] on link "Chat Monitoring" at bounding box center [99, 340] width 102 height 16
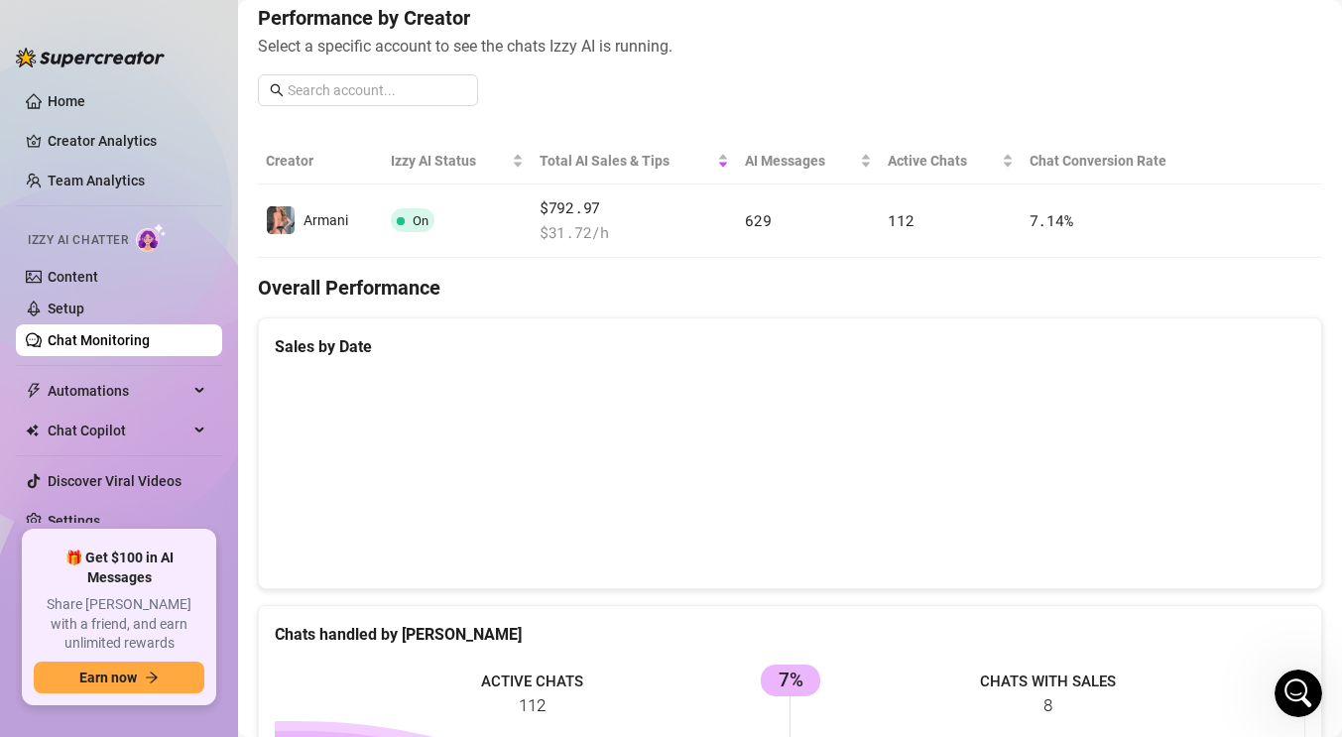
scroll to position [18, 0]
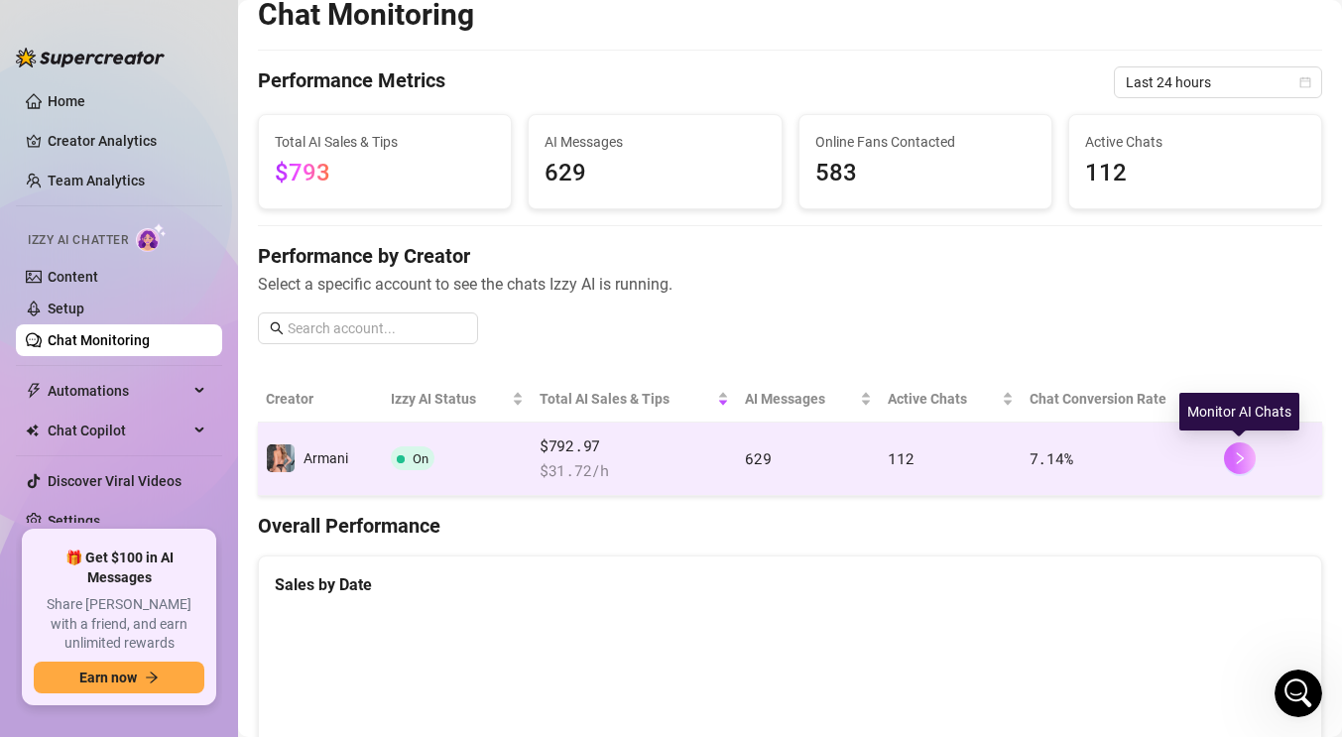
click at [1235, 451] on icon "right" at bounding box center [1239, 458] width 14 height 14
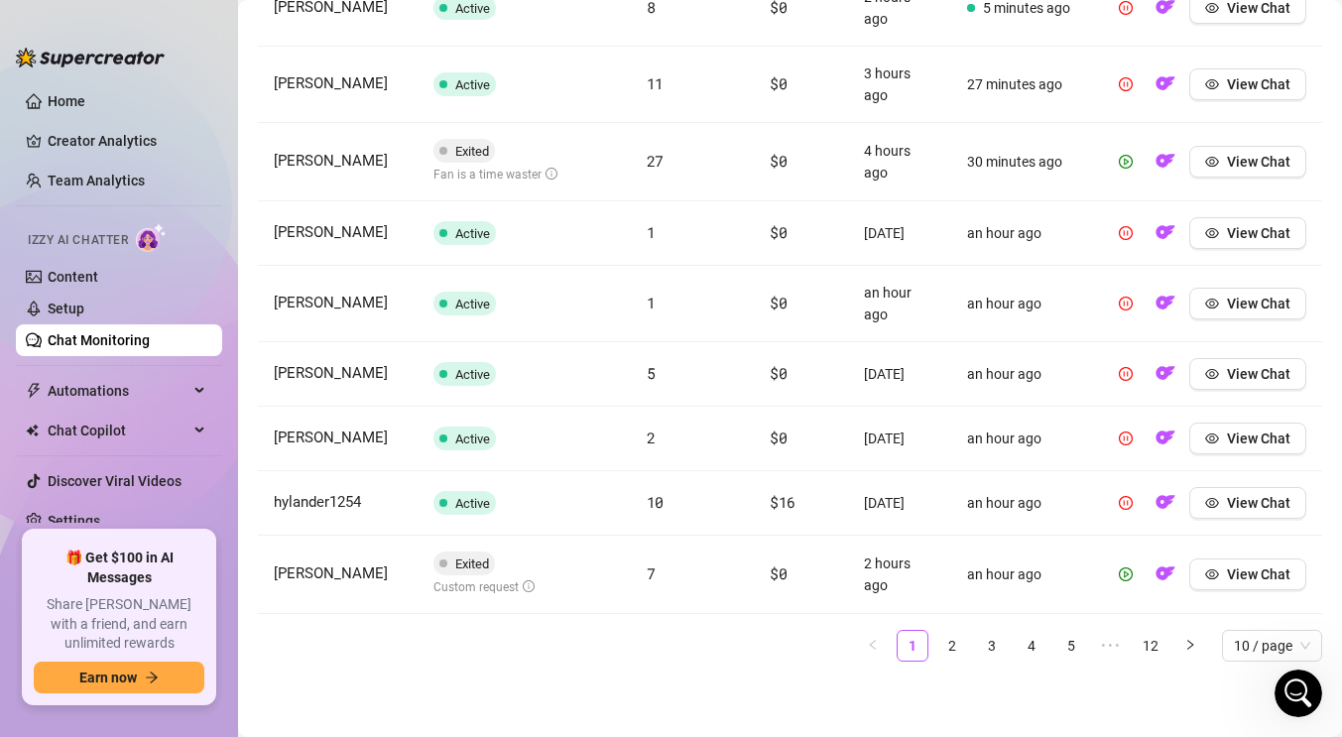
scroll to position [933, 0]
click at [1304, 643] on span "10 / page" at bounding box center [1271, 646] width 76 height 30
click at [1266, 606] on div "100 / page" at bounding box center [1271, 606] width 68 height 22
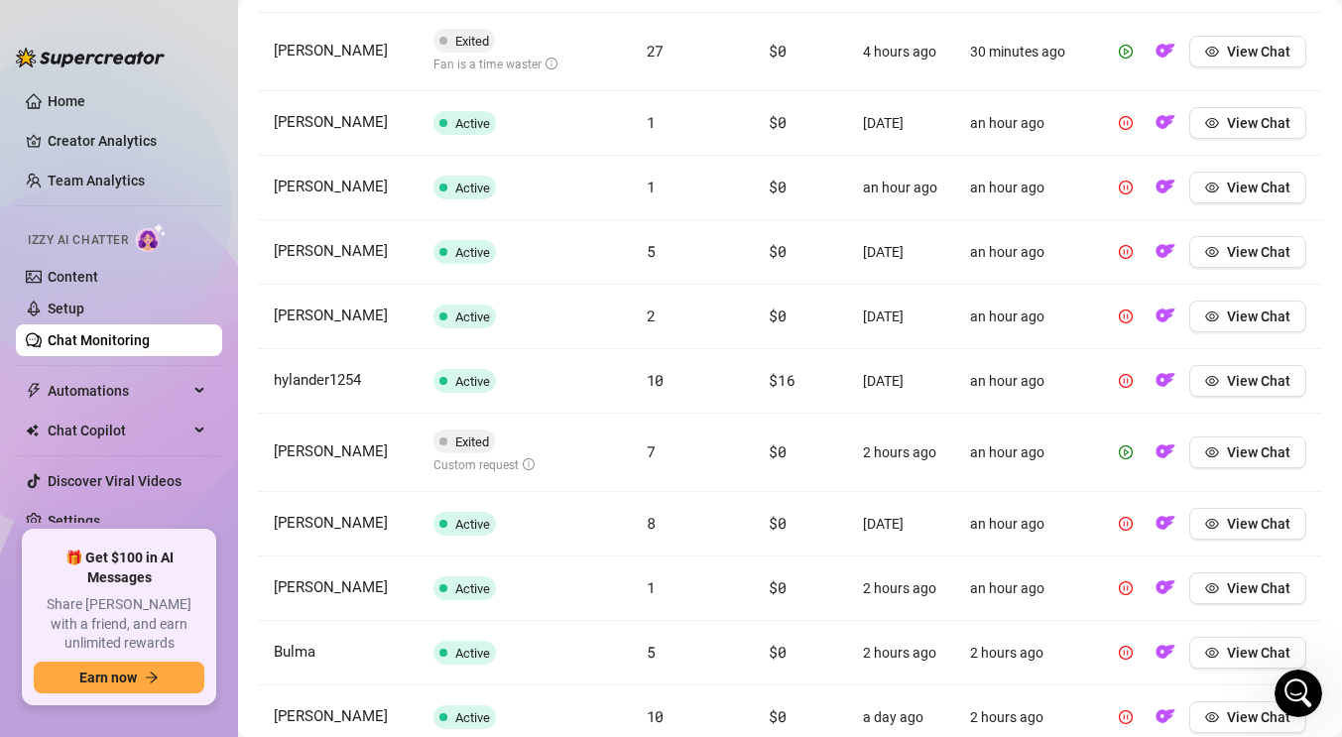
scroll to position [1006, 0]
click at [1254, 458] on span "View Chat" at bounding box center [1258, 453] width 63 height 16
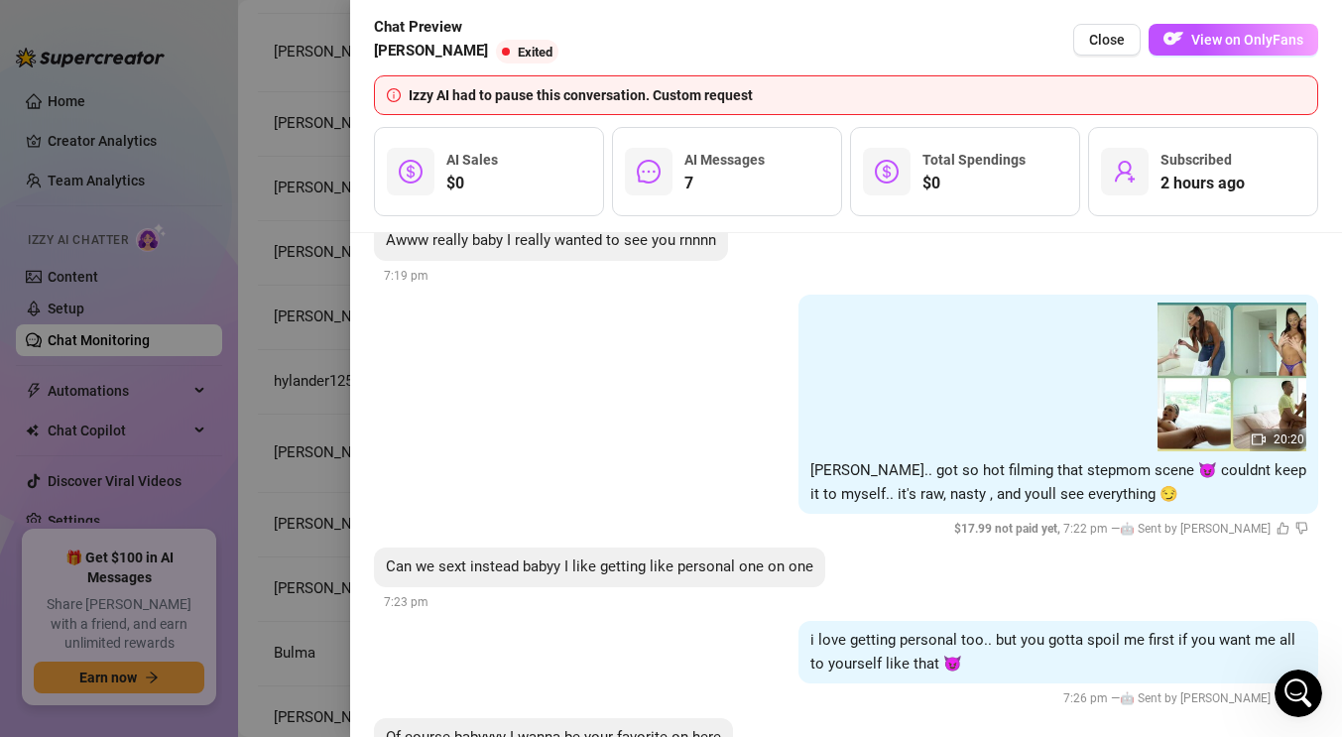
scroll to position [1326, 0]
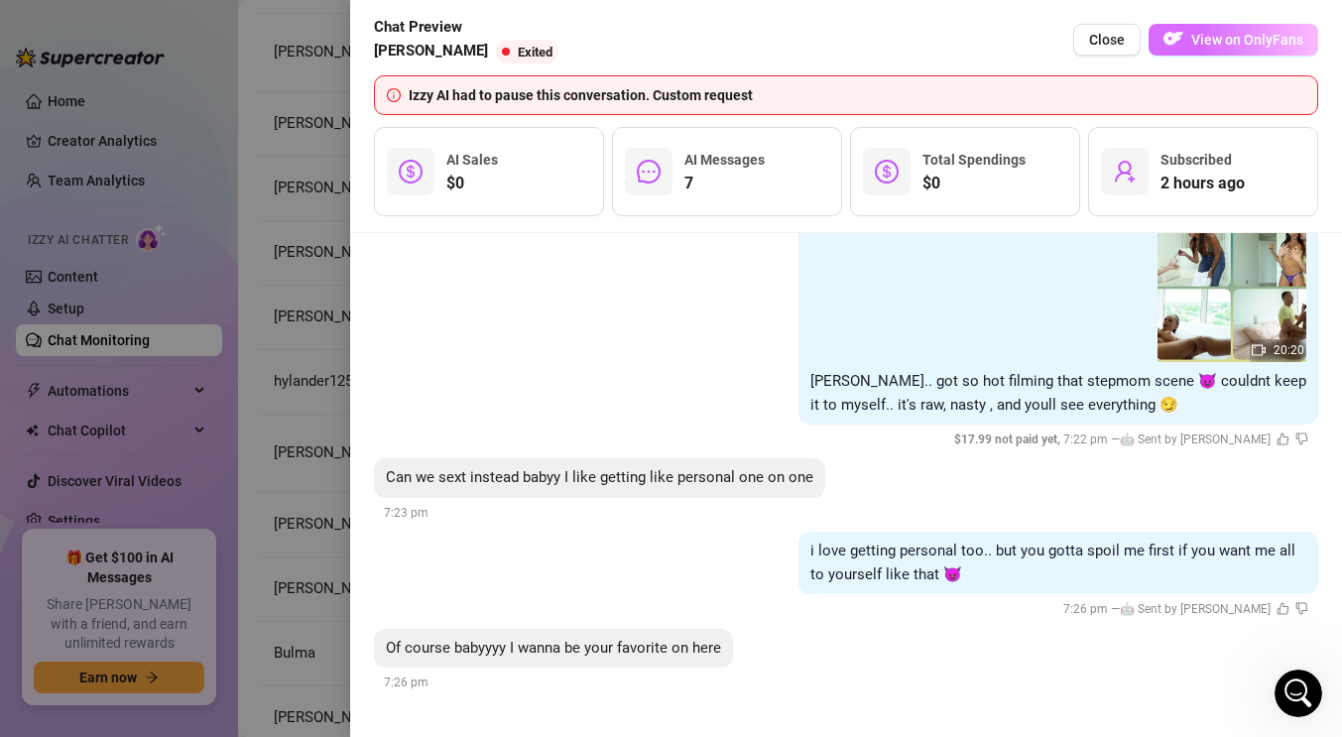
click at [1176, 31] on img "button" at bounding box center [1173, 39] width 20 height 20
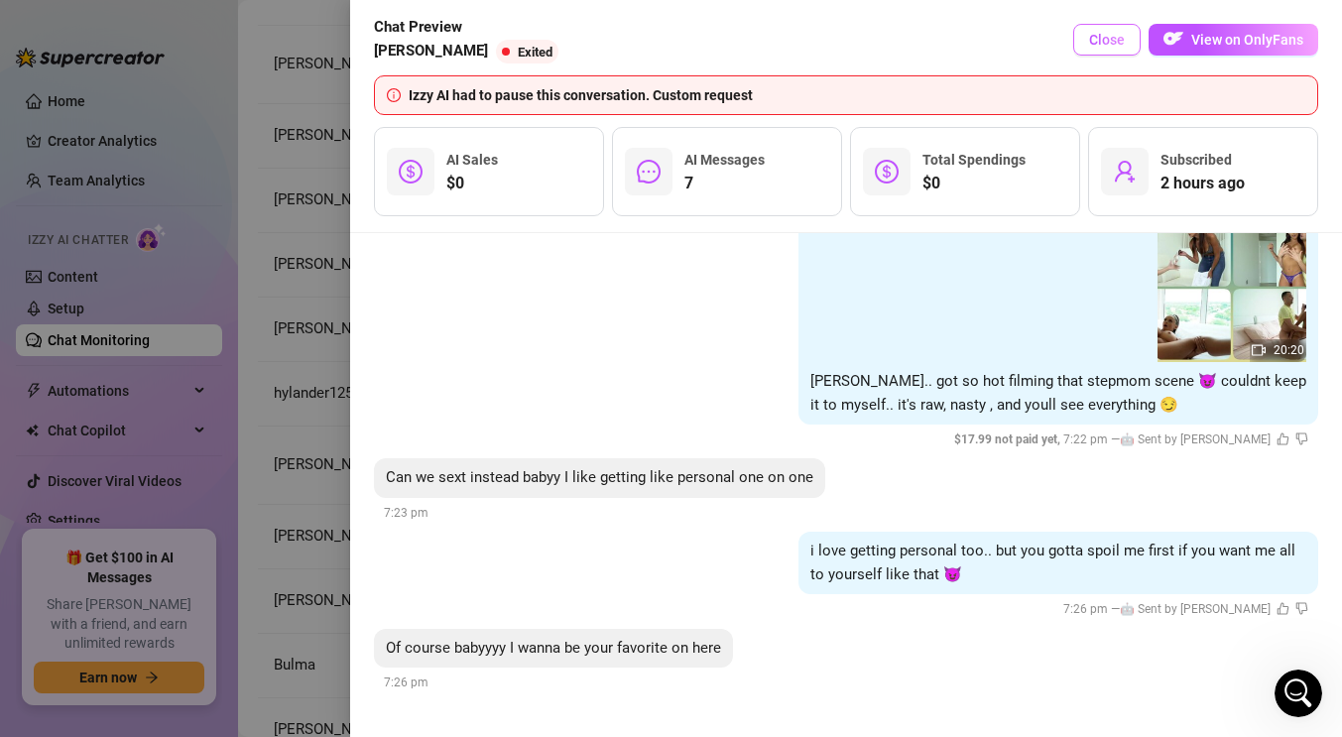
click at [1100, 38] on span "Close" at bounding box center [1107, 40] width 36 height 16
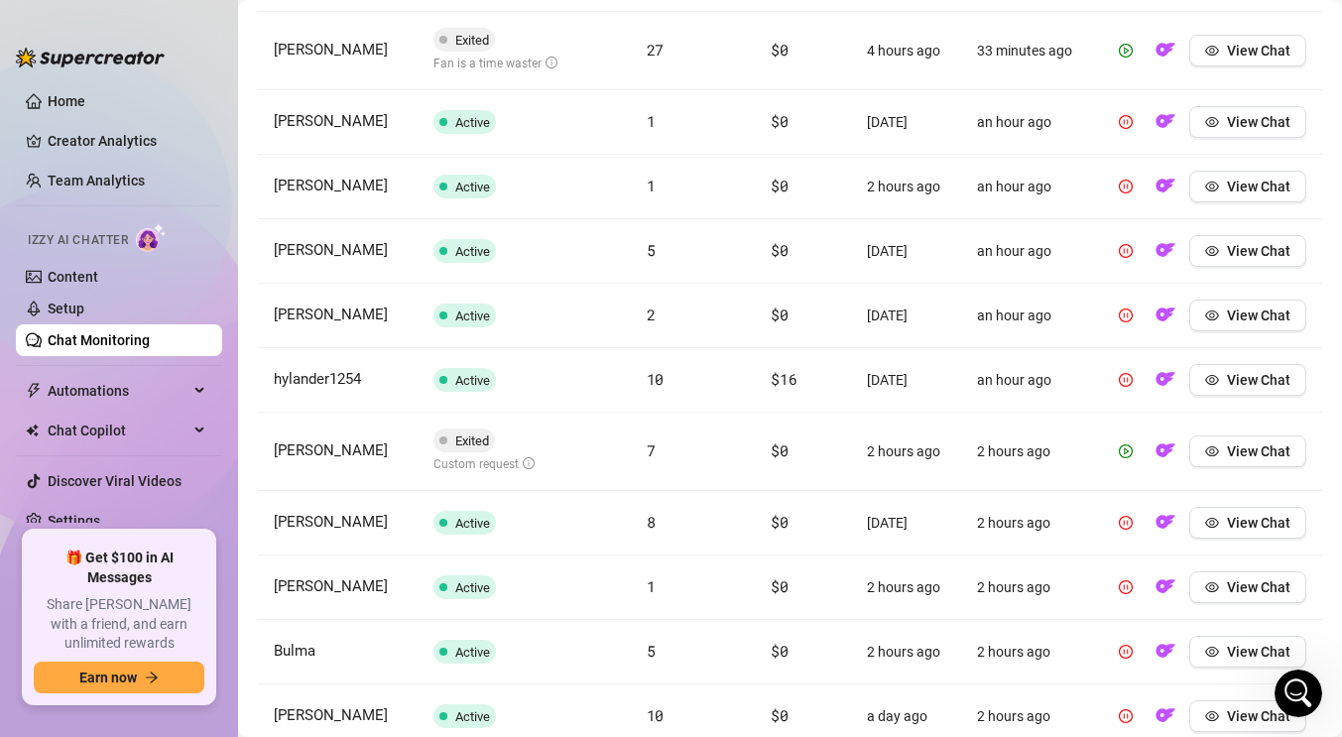
scroll to position [1025, 0]
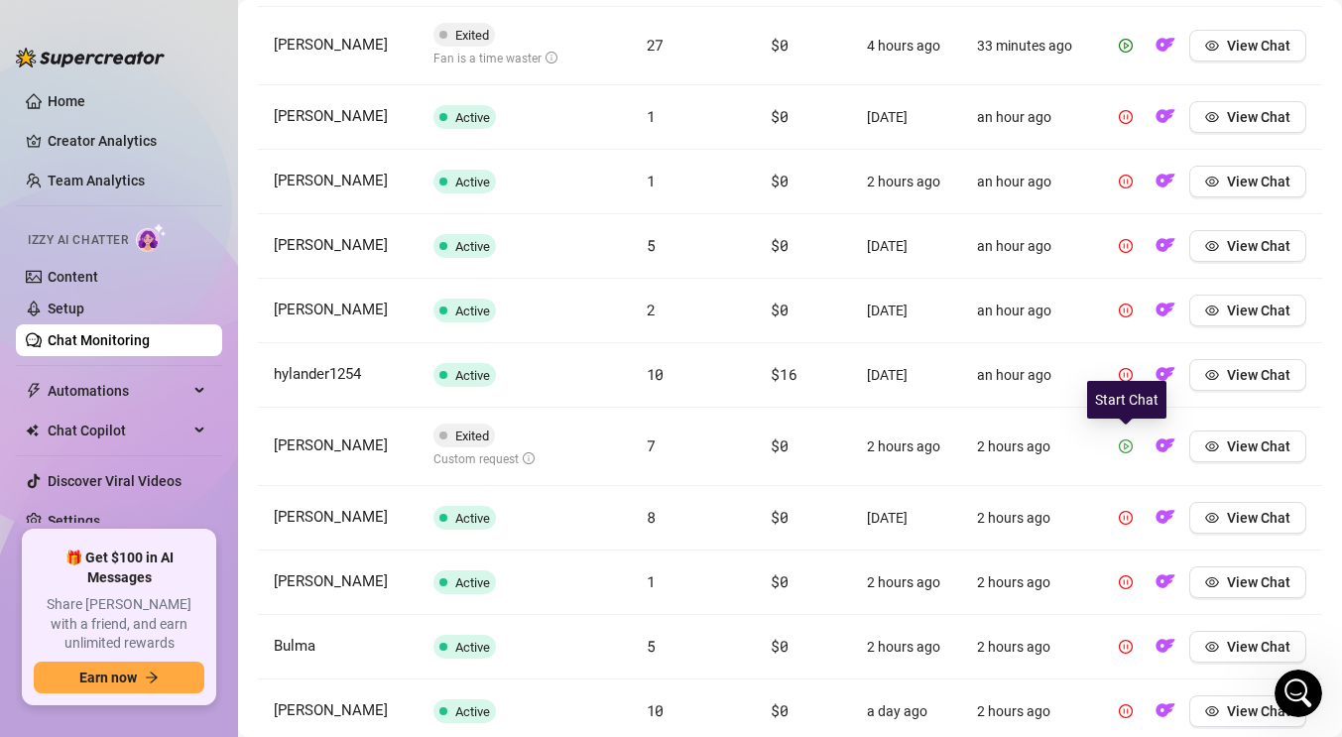
click at [1122, 441] on icon "play-circle" at bounding box center [1125, 446] width 14 height 14
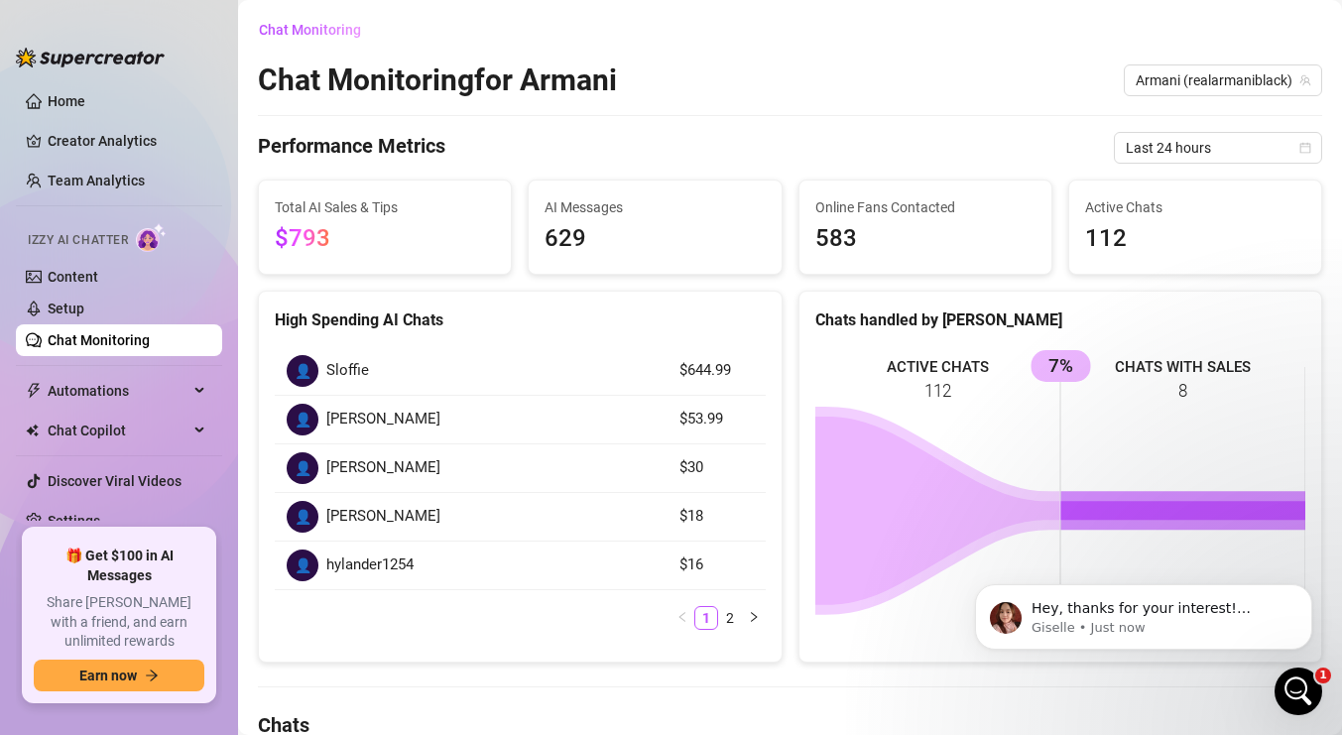
scroll to position [0, 0]
click at [84, 300] on link "Setup" at bounding box center [66, 308] width 37 height 16
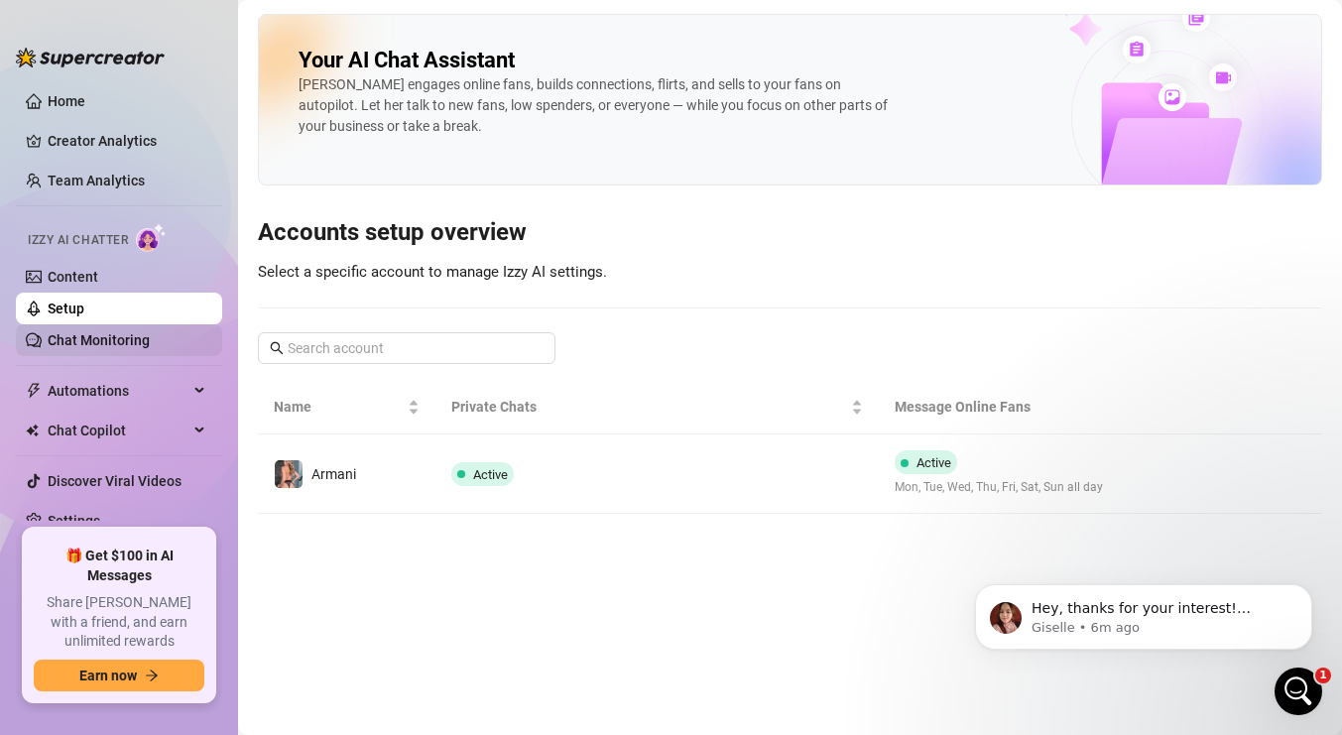
click at [113, 332] on link "Chat Monitoring" at bounding box center [99, 340] width 102 height 16
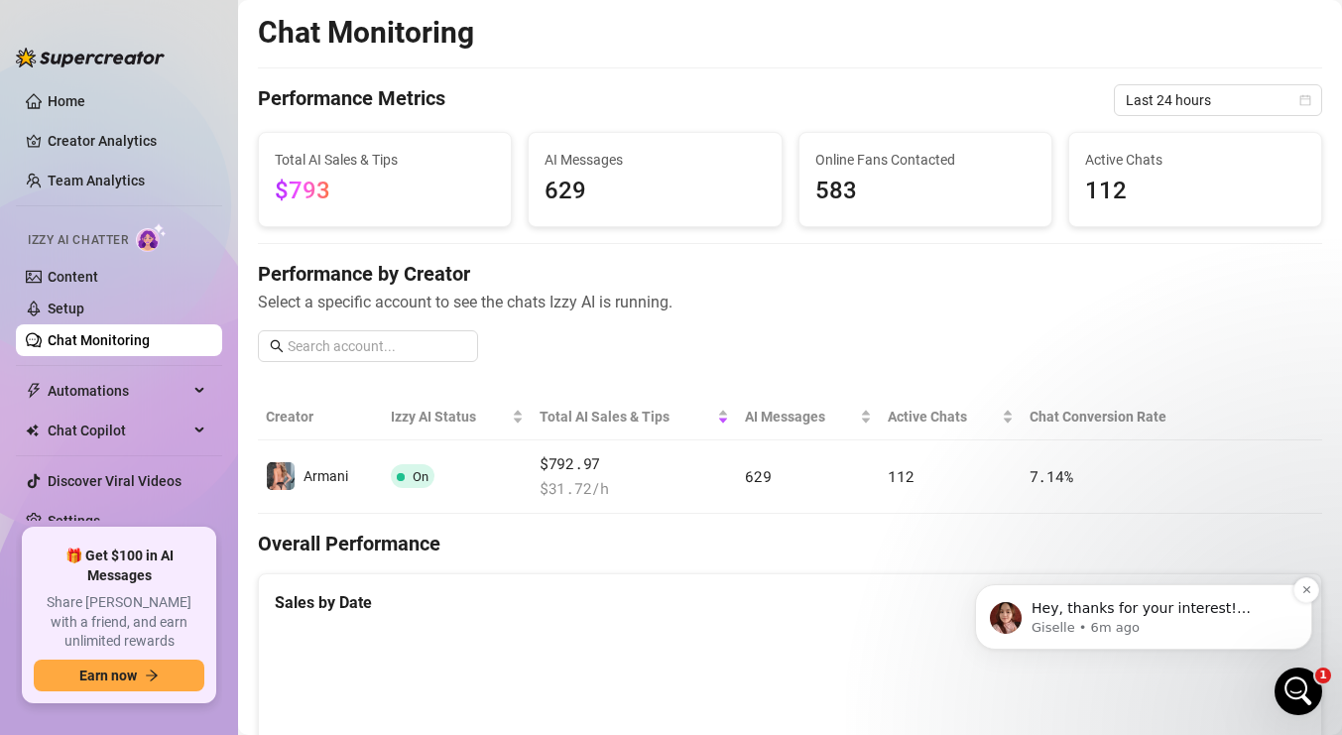
click at [1132, 622] on p "Giselle • 6m ago" at bounding box center [1159, 628] width 256 height 18
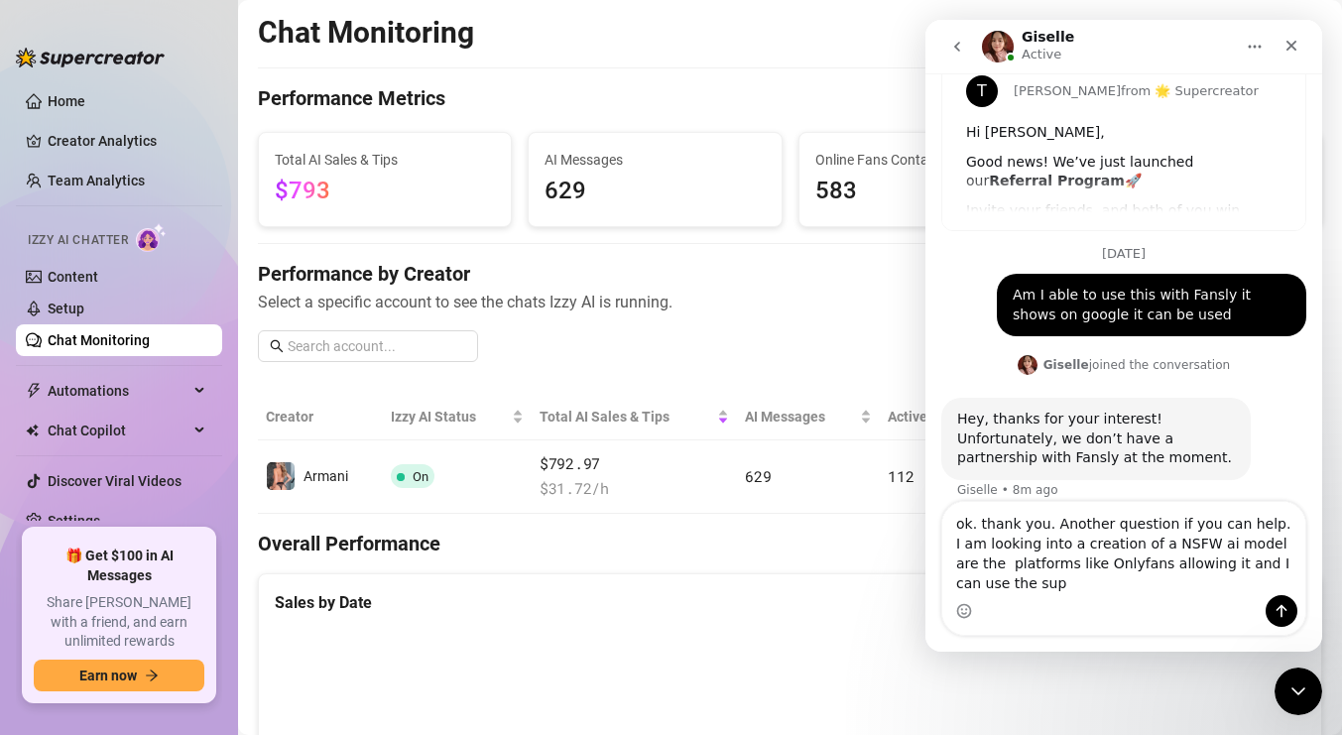
scroll to position [103, 0]
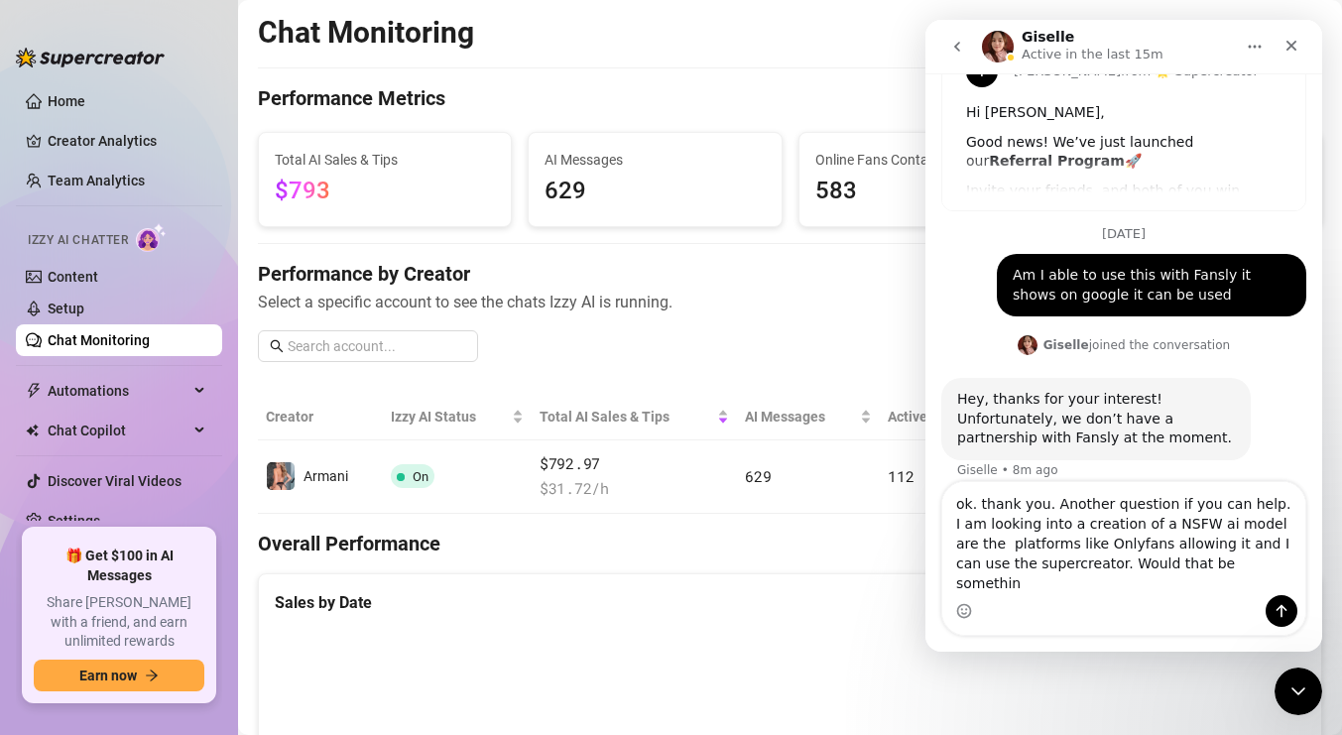
type textarea "ok. thank you. Another question if you can help. I am looking into a creation o…"
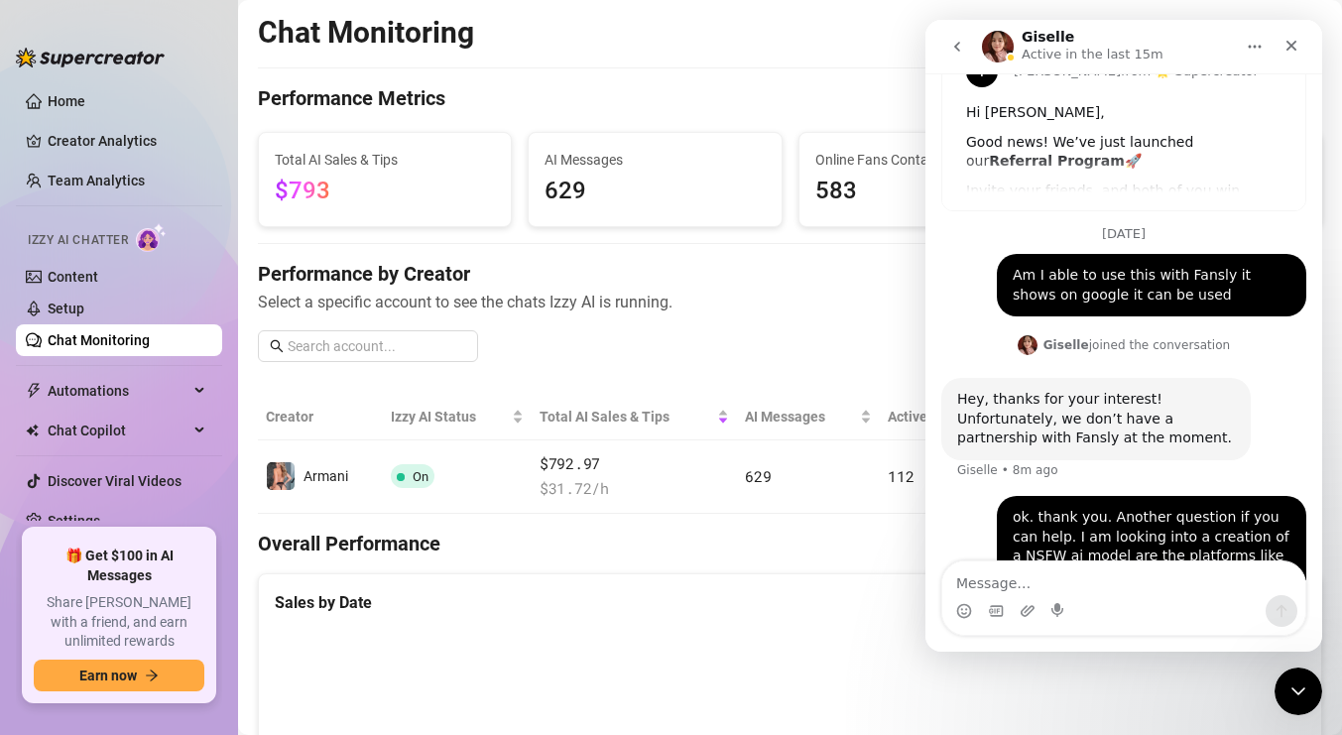
scroll to position [180, 0]
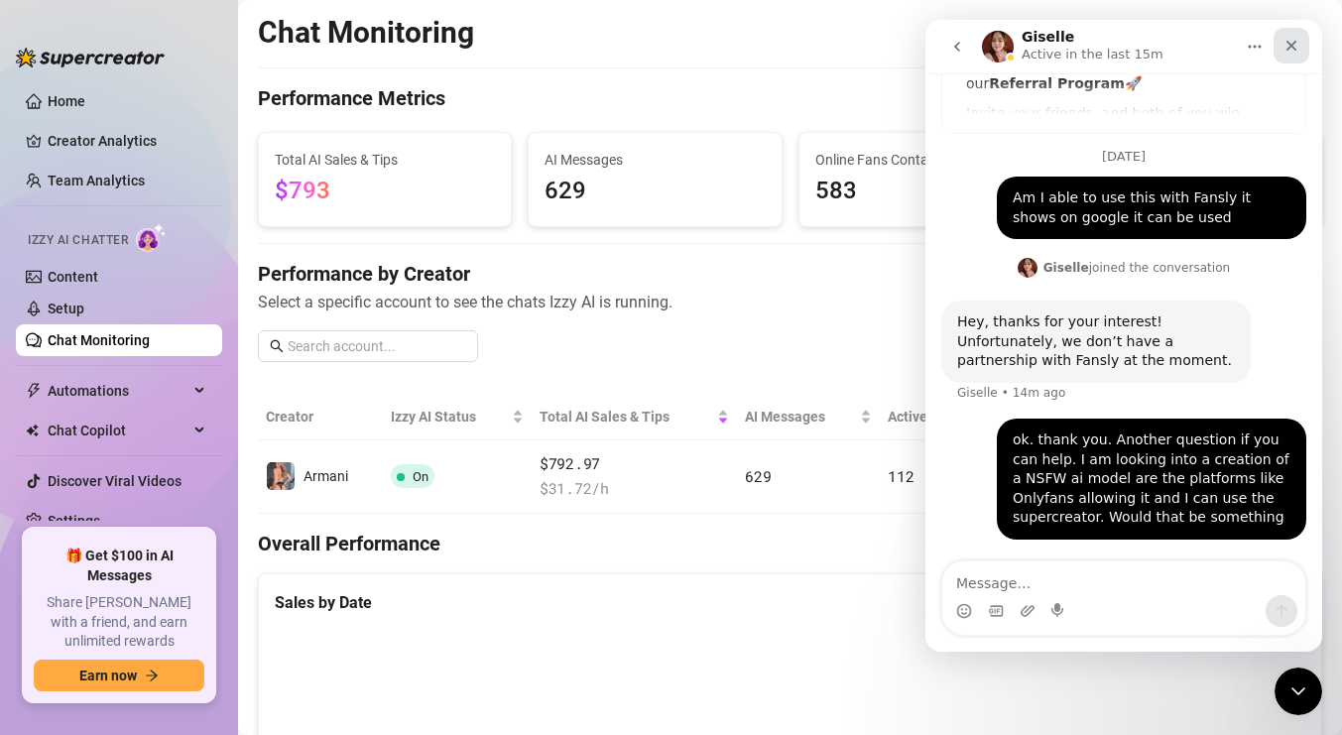
click at [1295, 41] on icon "Close" at bounding box center [1291, 46] width 16 height 16
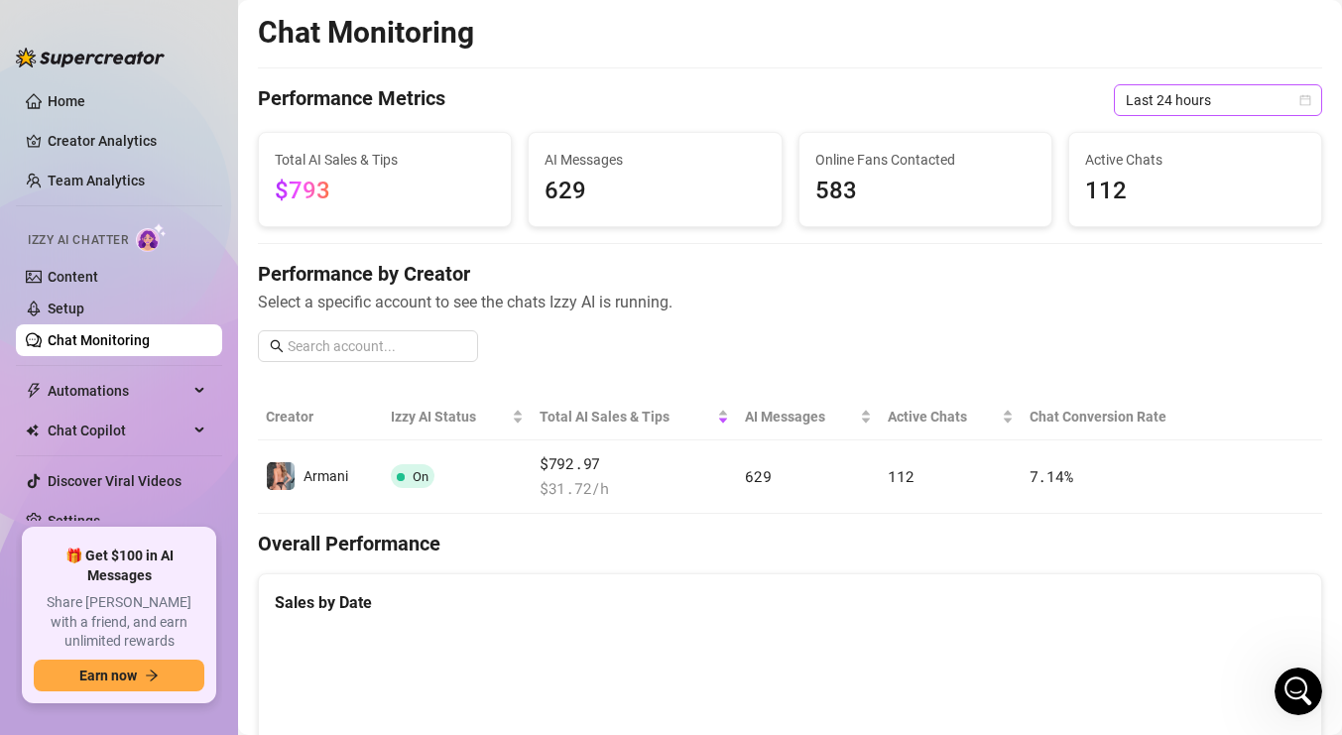
click at [1304, 98] on icon "calendar" at bounding box center [1305, 100] width 12 height 12
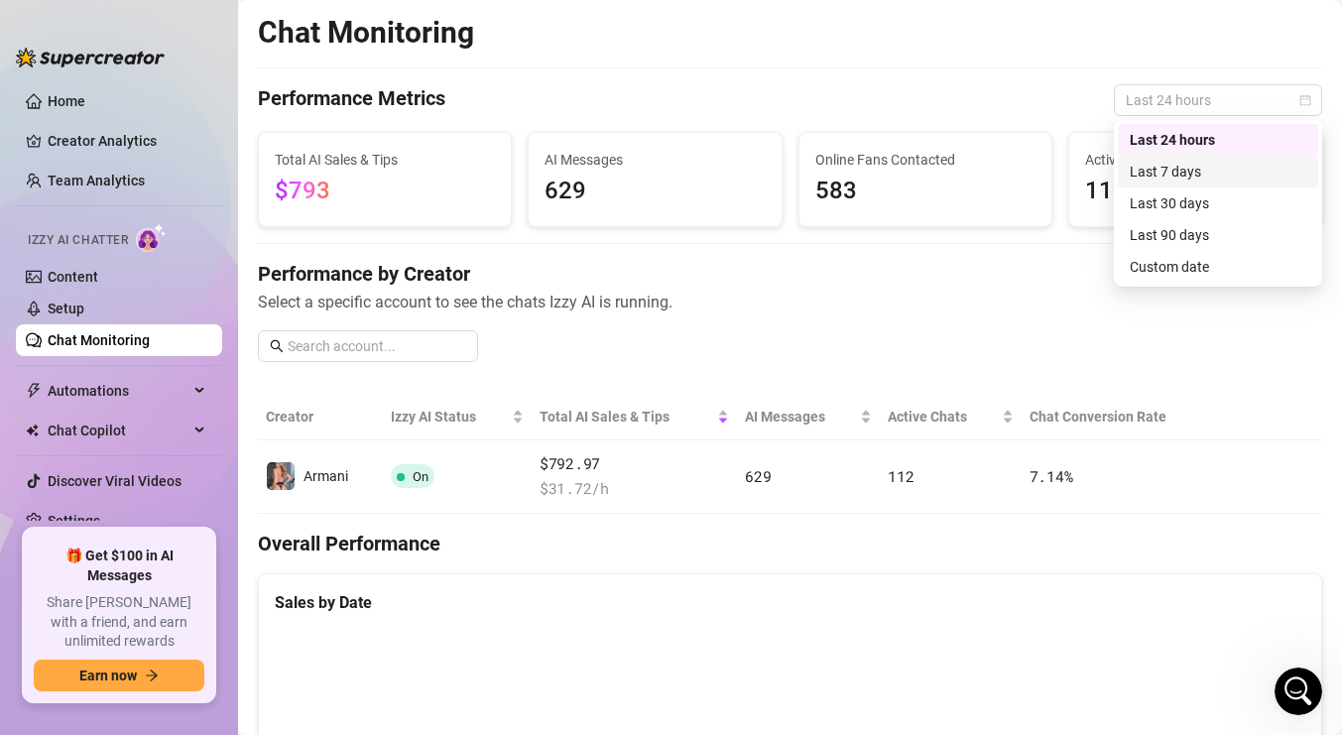
click at [1209, 168] on div "Last 7 days" at bounding box center [1217, 172] width 176 height 22
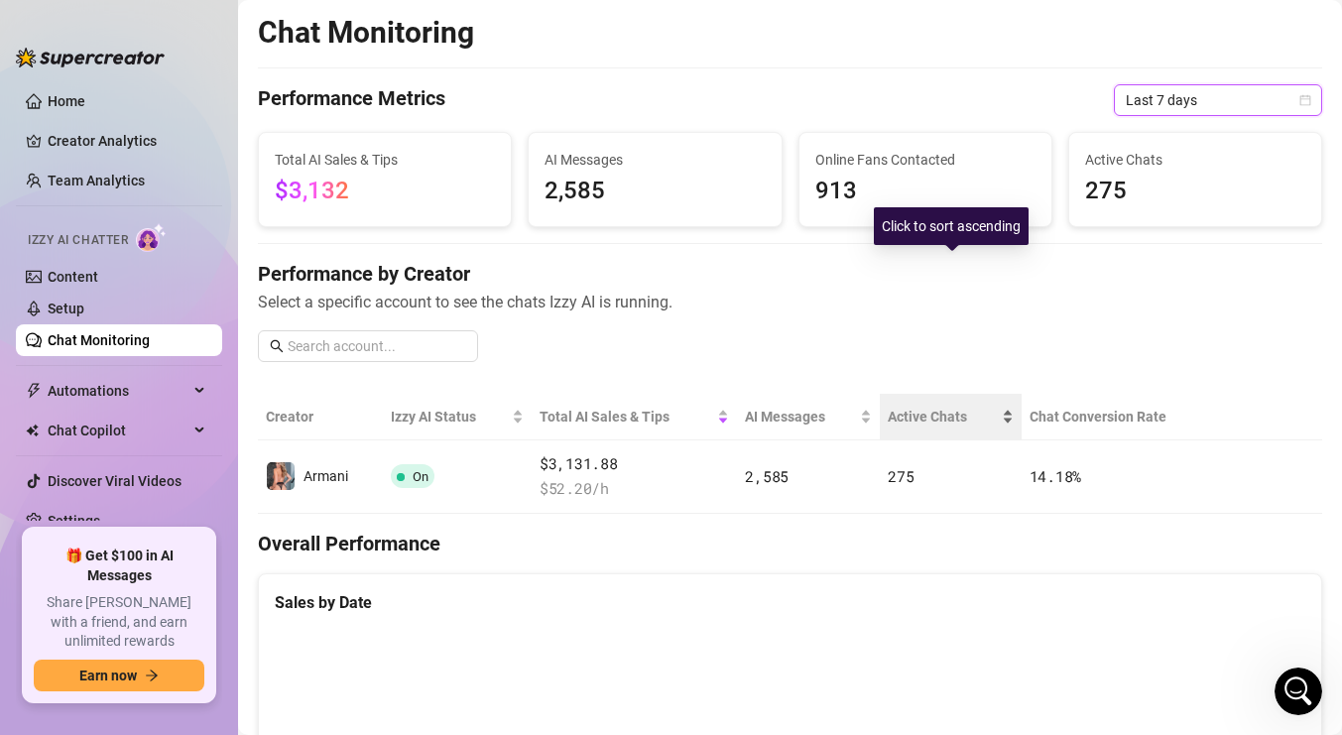
scroll to position [192, 0]
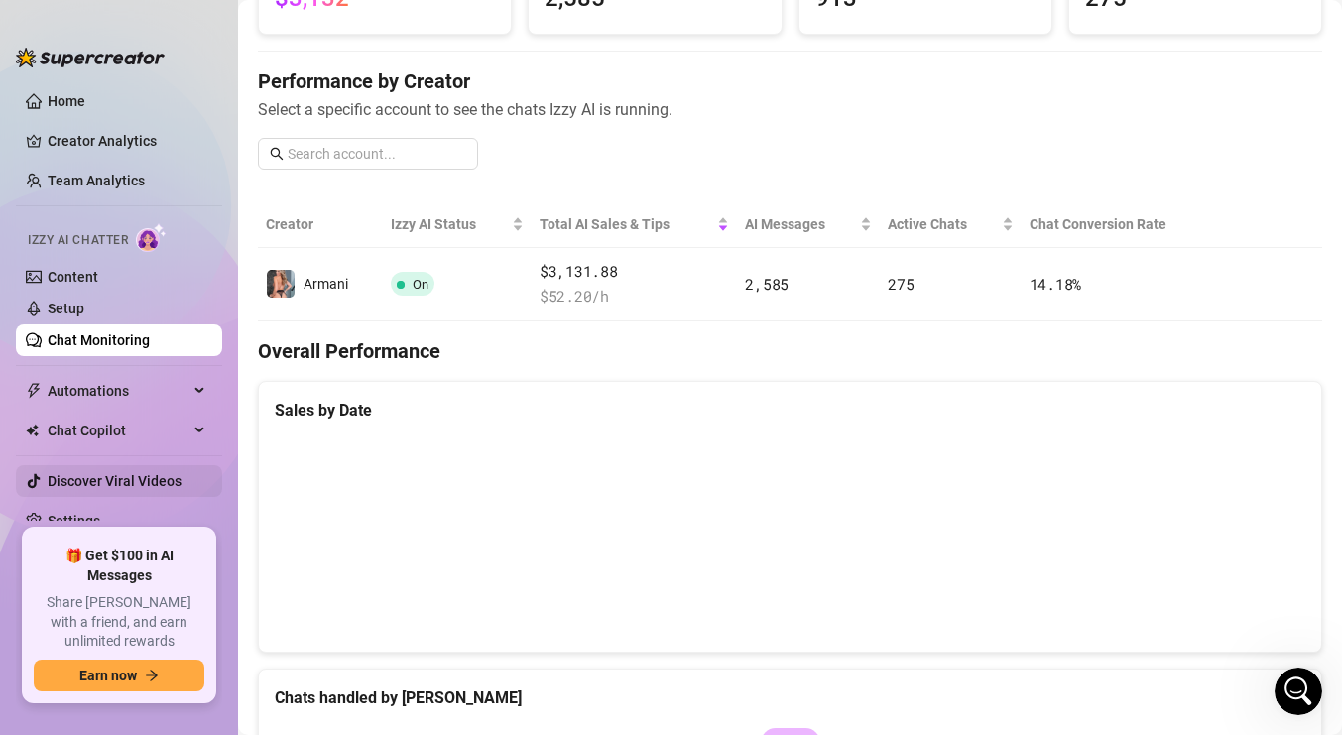
click at [136, 478] on link "Discover Viral Videos" at bounding box center [115, 481] width 134 height 16
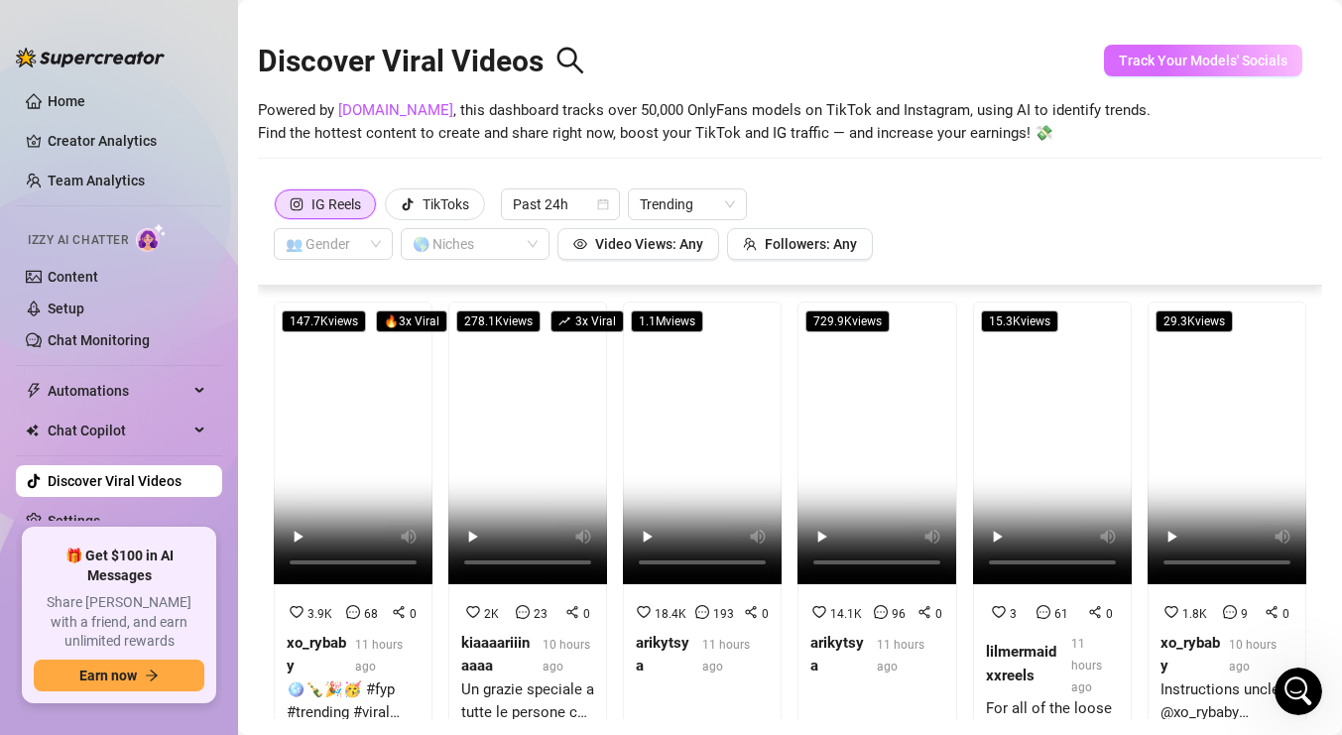
click at [1149, 62] on span "Track Your Models' Socials" at bounding box center [1202, 61] width 169 height 16
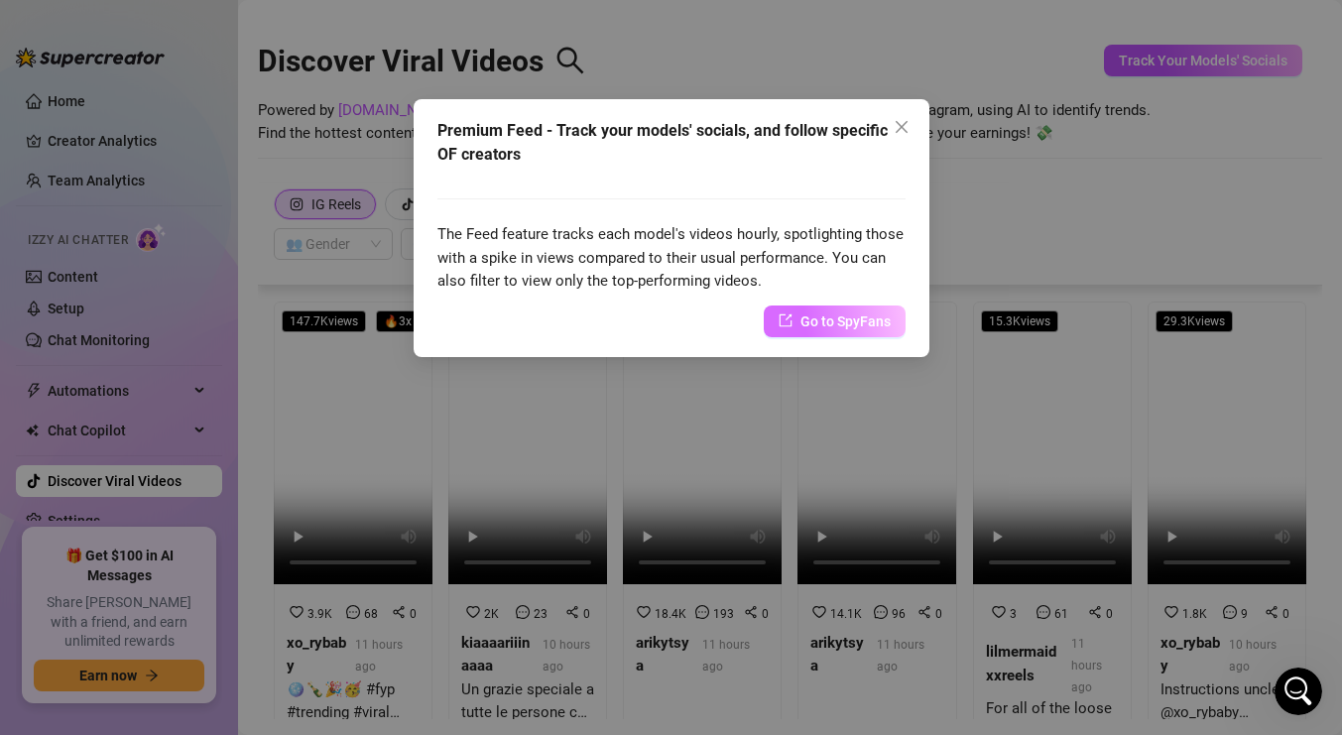
click at [879, 320] on span "Go to SpyFans" at bounding box center [845, 321] width 90 height 22
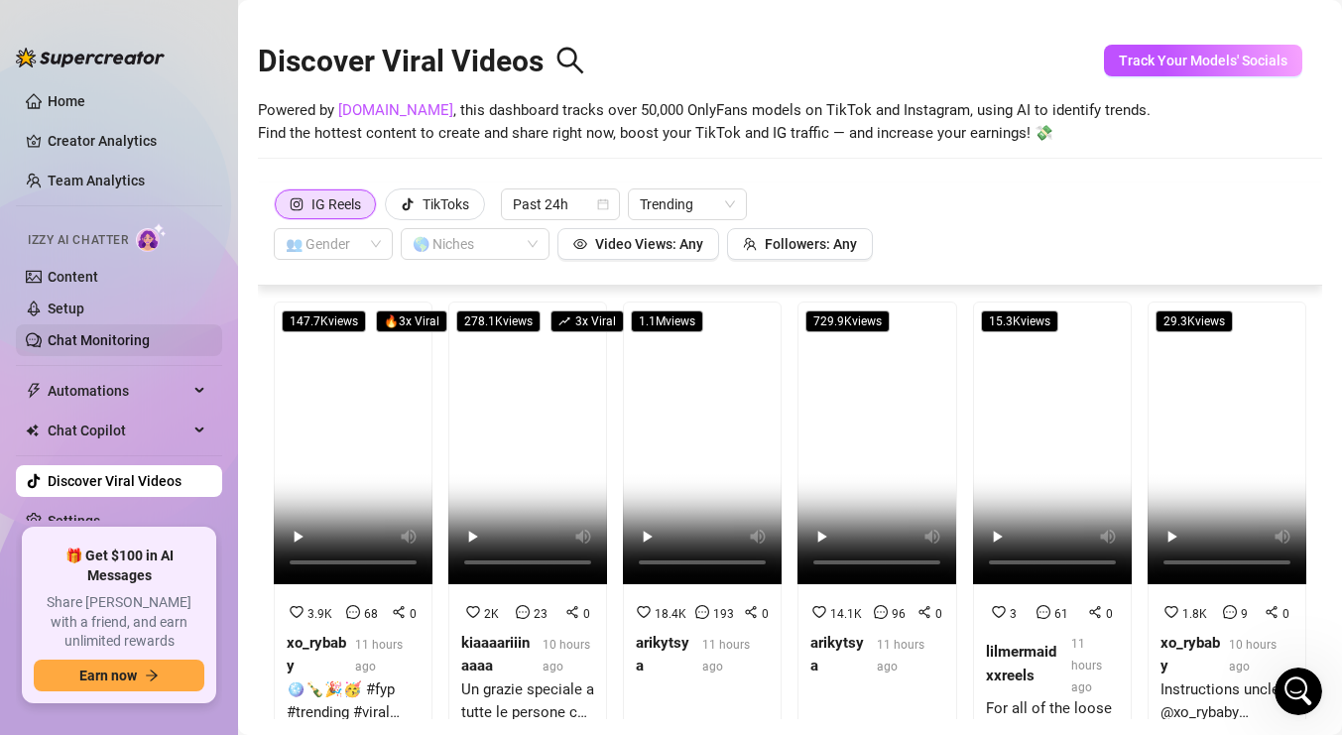
click at [115, 335] on link "Chat Monitoring" at bounding box center [99, 340] width 102 height 16
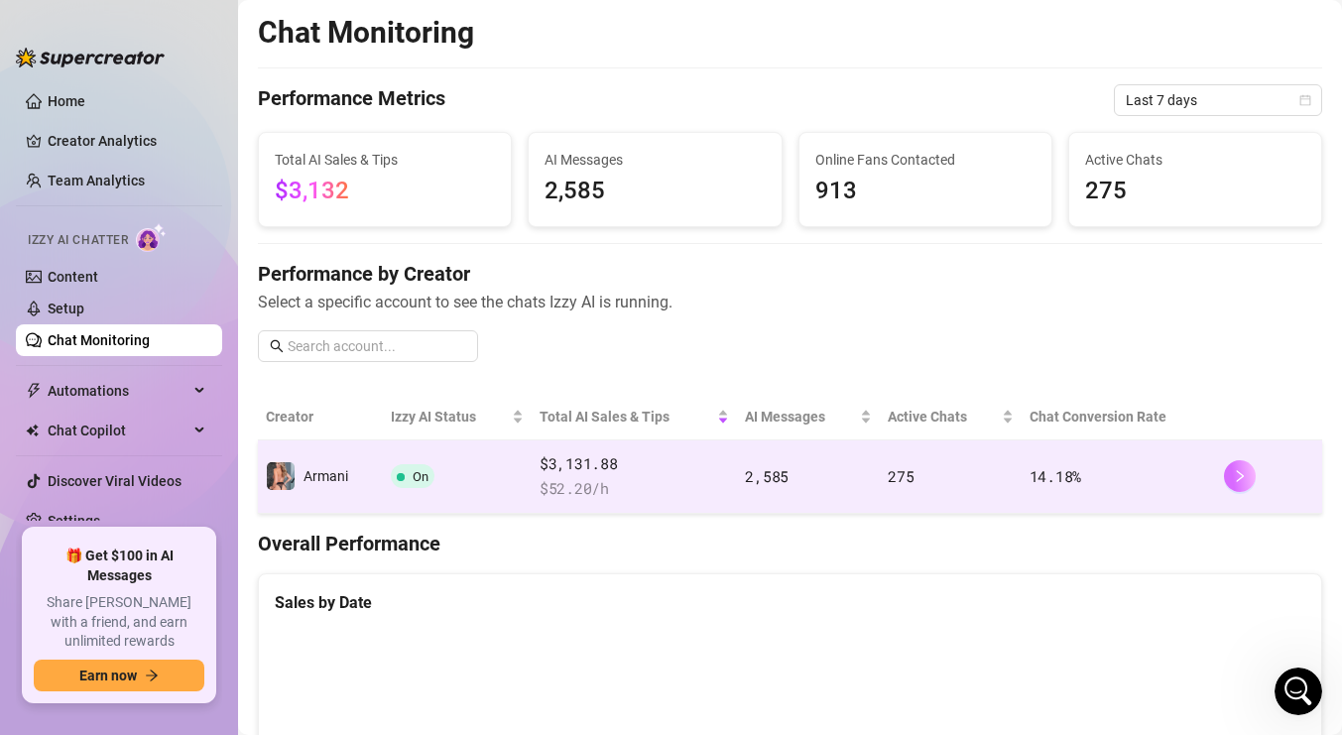
click at [1237, 470] on icon "right" at bounding box center [1239, 476] width 14 height 14
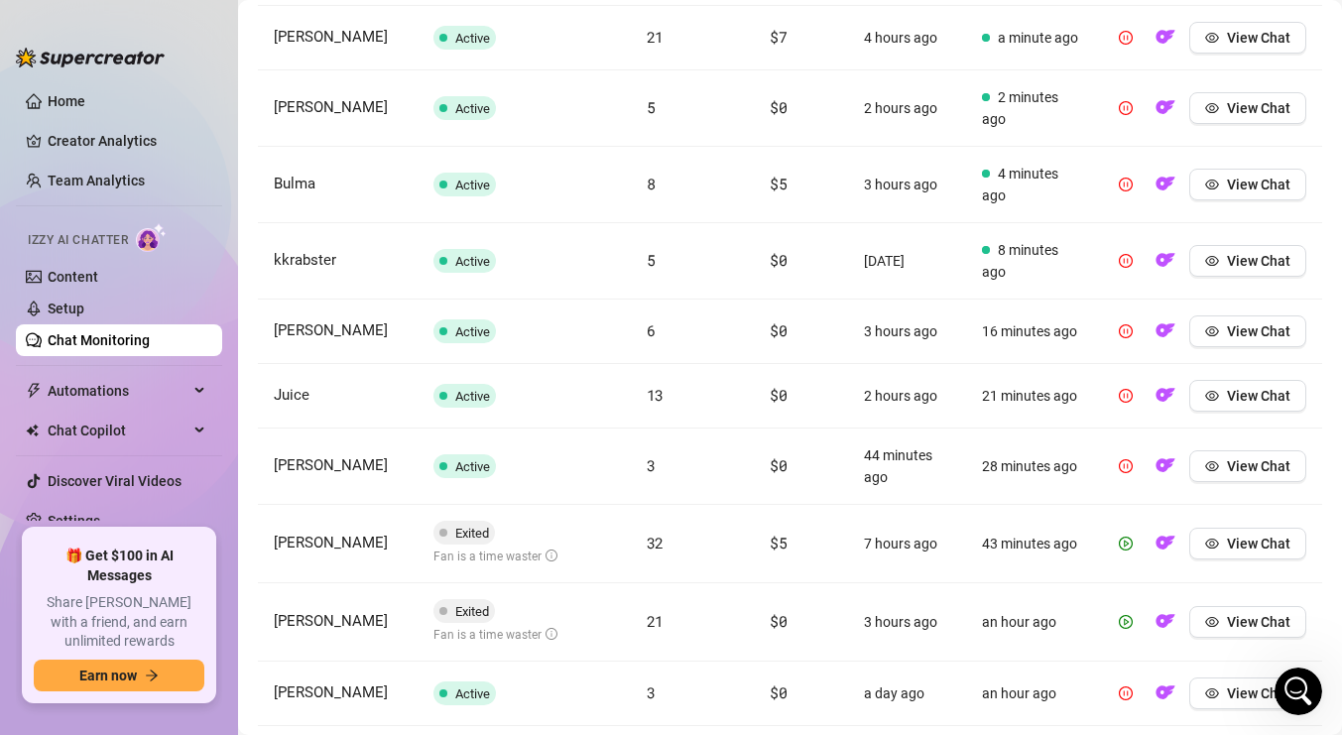
scroll to position [923, 0]
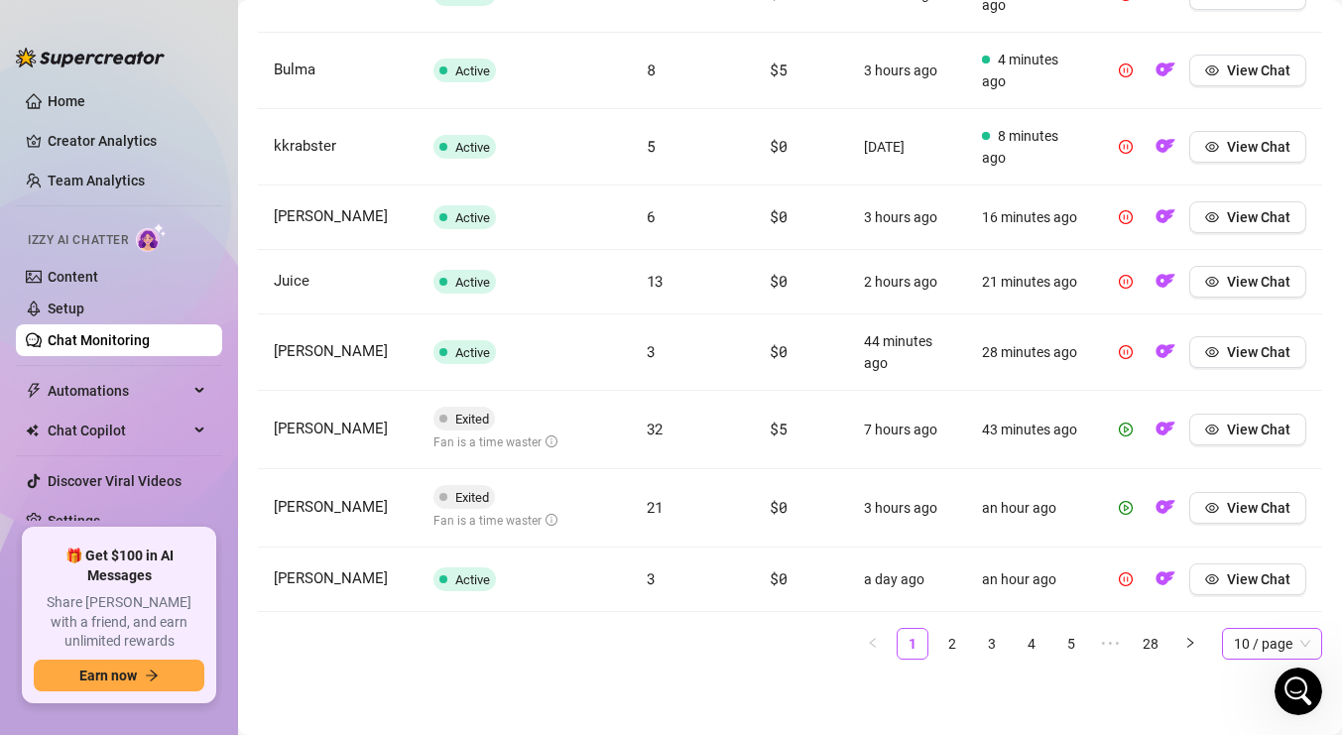
click at [1262, 640] on span "10 / page" at bounding box center [1271, 644] width 76 height 30
click at [1271, 609] on div "100 / page" at bounding box center [1271, 604] width 68 height 22
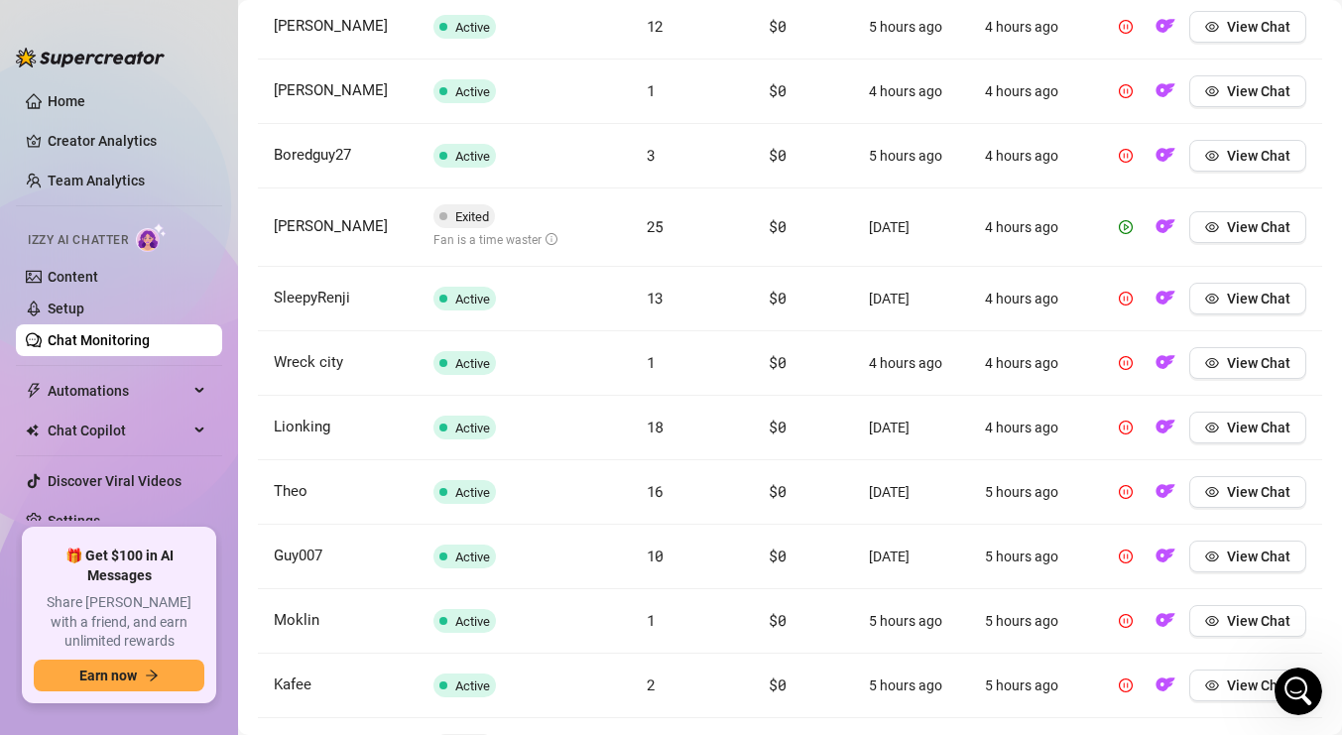
scroll to position [0, 0]
